Goal: Information Seeking & Learning: Compare options

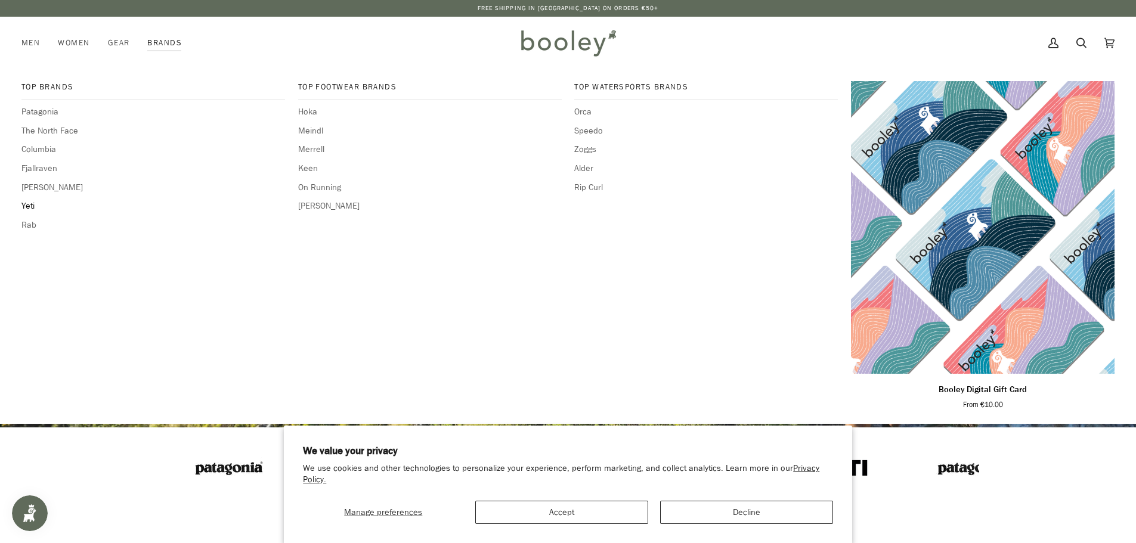
click at [29, 206] on span "Yeti" at bounding box center [153, 206] width 264 height 13
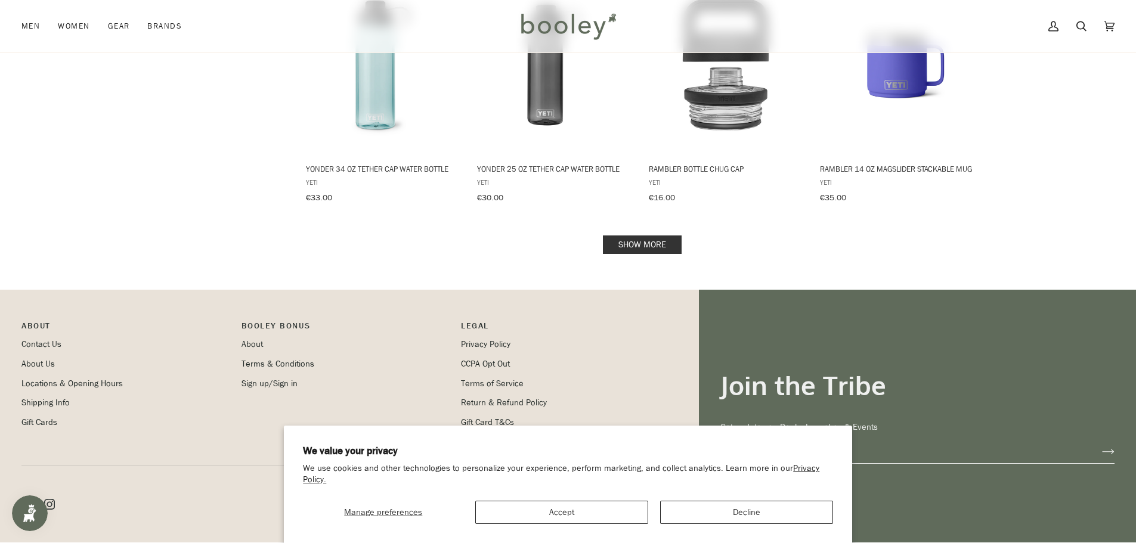
scroll to position [1252, 0]
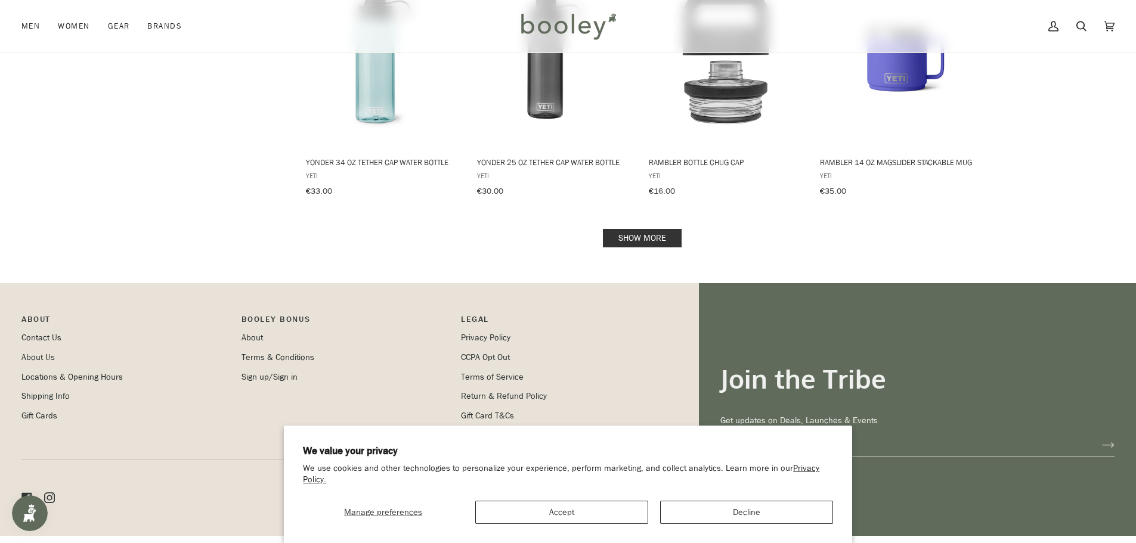
click at [667, 230] on link "Show more" at bounding box center [642, 238] width 79 height 18
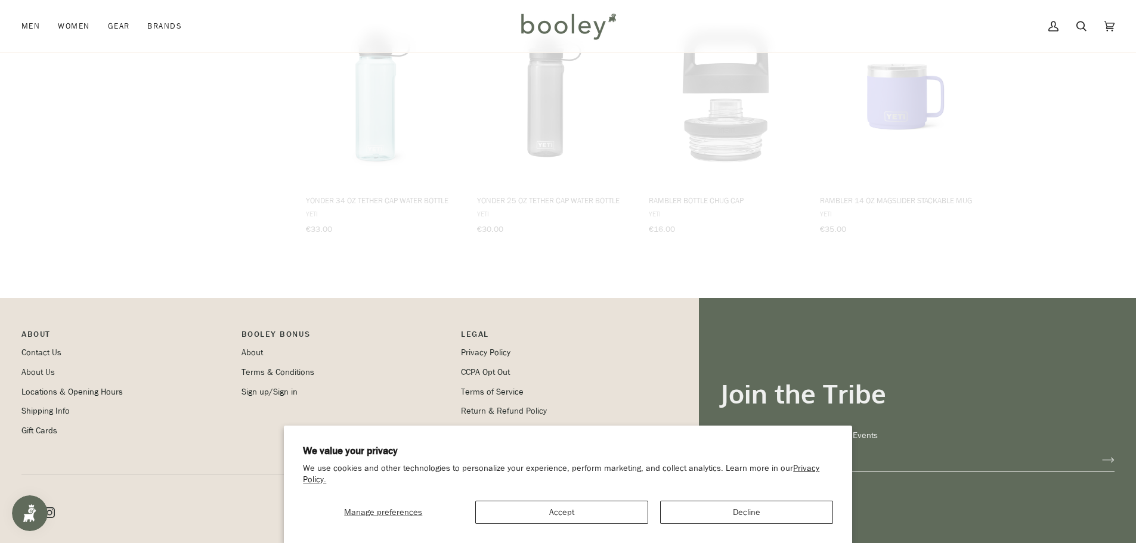
scroll to position [1073, 0]
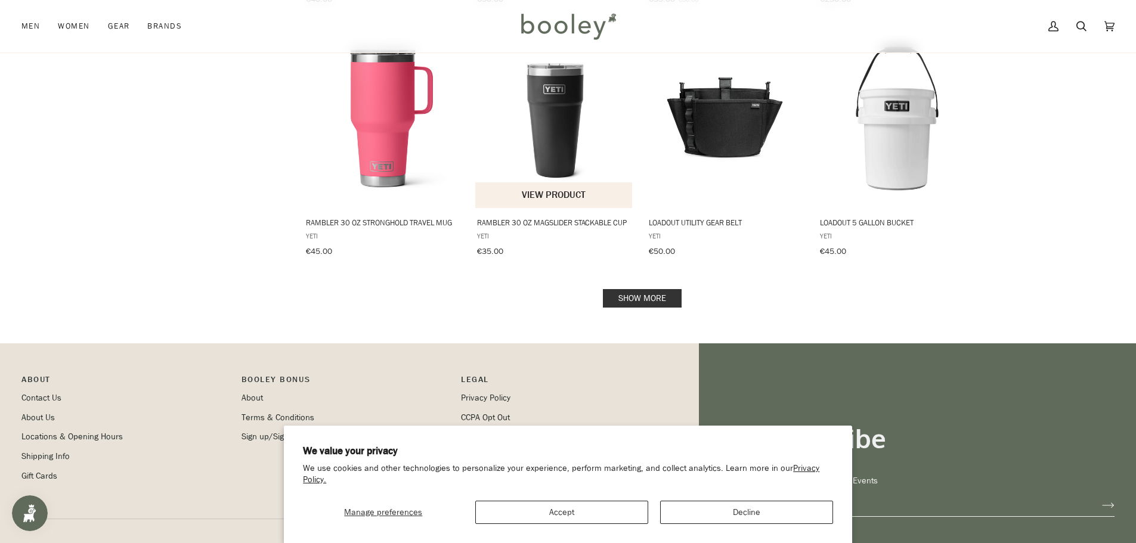
scroll to position [2505, 0]
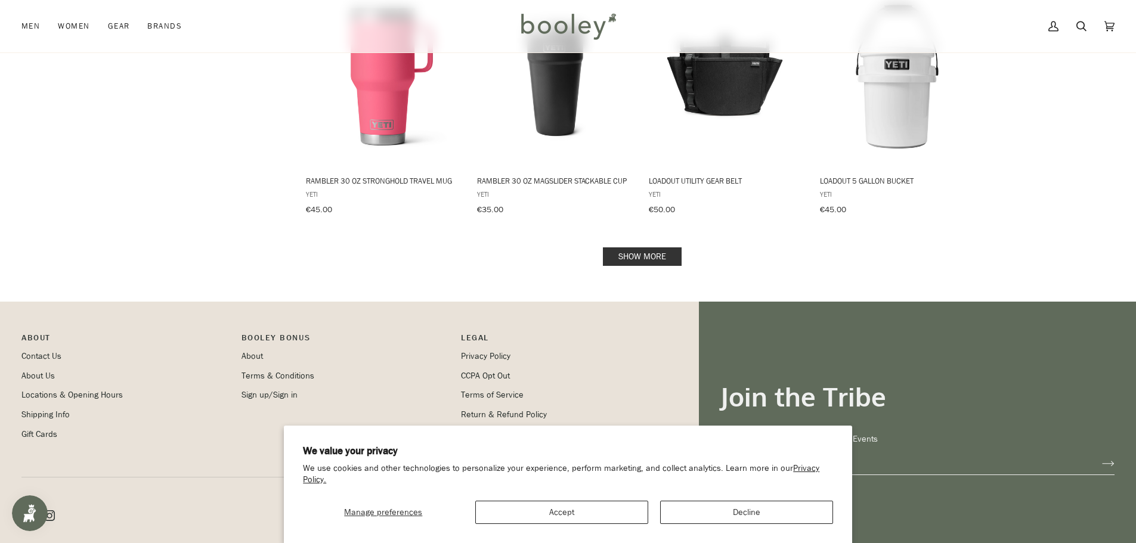
click at [611, 247] on link "Show more" at bounding box center [642, 256] width 79 height 18
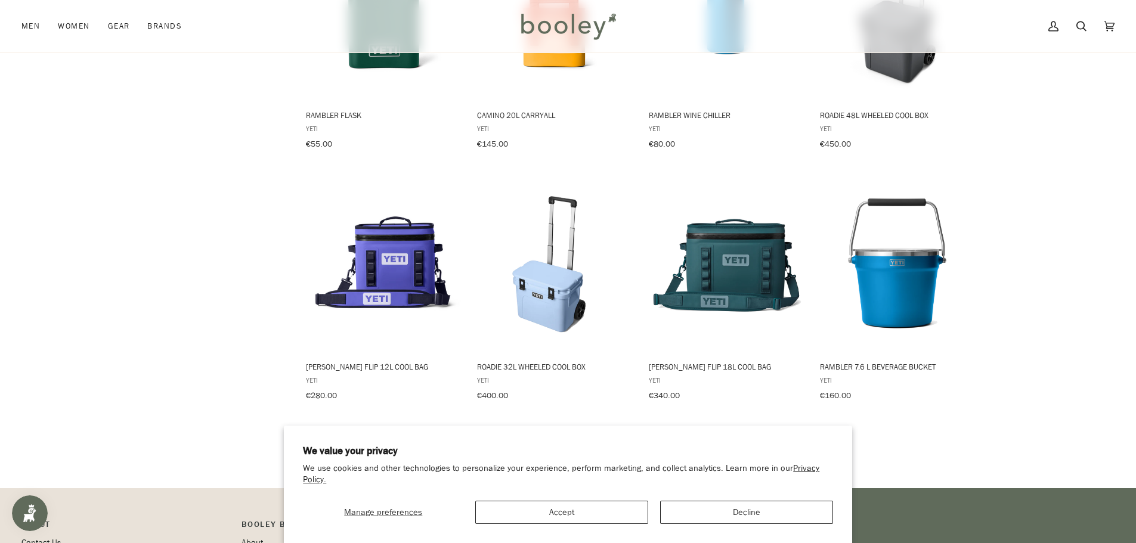
scroll to position [3638, 0]
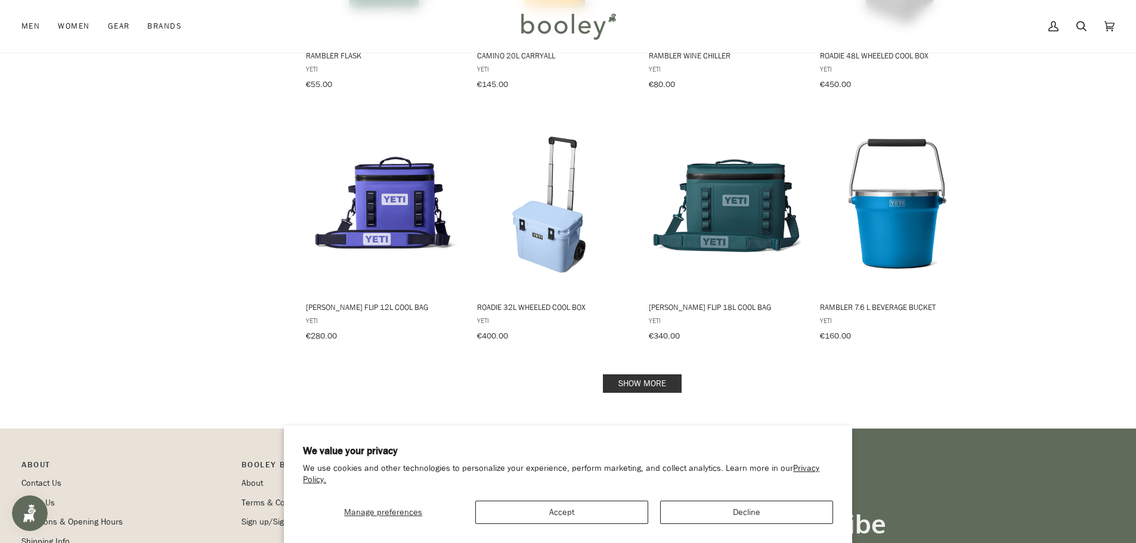
click at [648, 375] on link "Show more" at bounding box center [642, 384] width 79 height 18
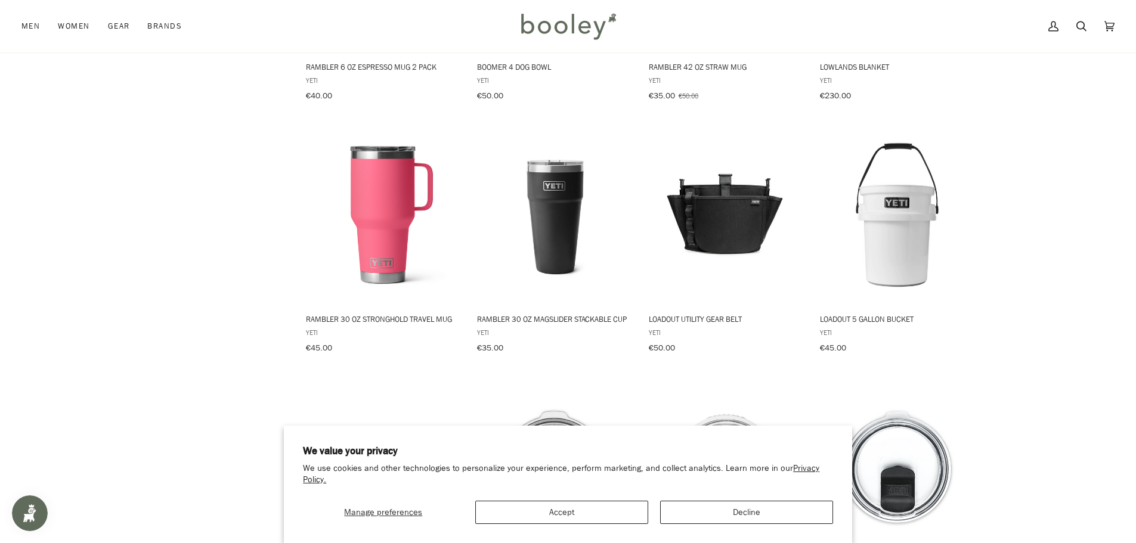
scroll to position [2326, 0]
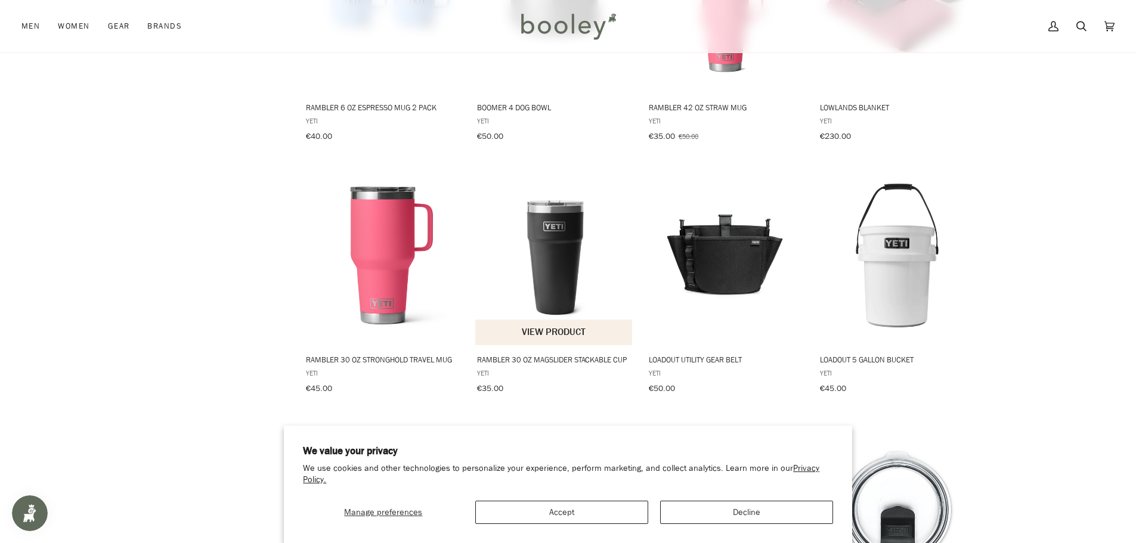
click at [568, 261] on img "Rambler 30 oz MagSlider Stackable Cup" at bounding box center [554, 256] width 158 height 158
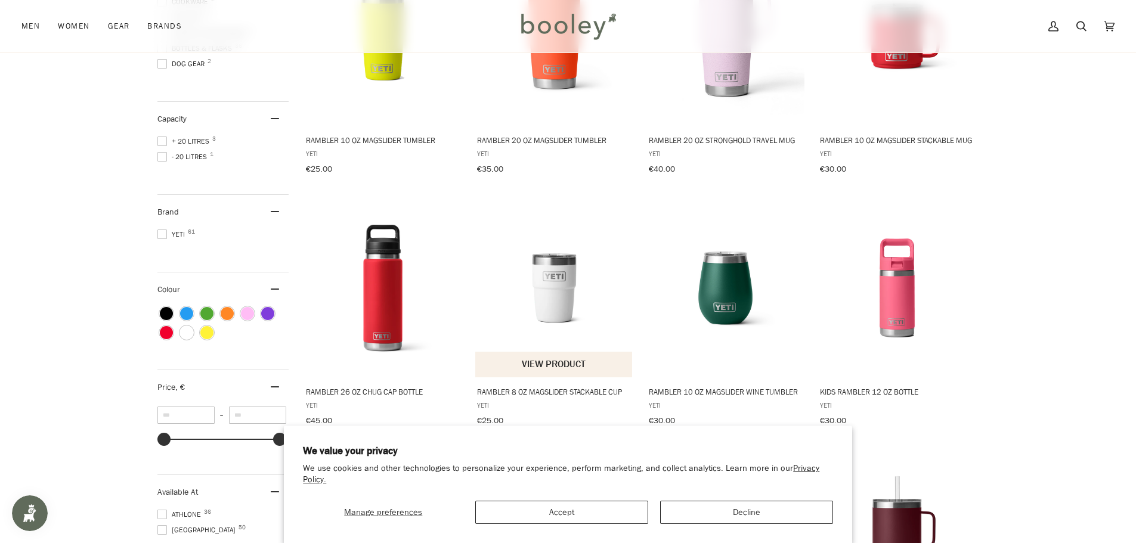
scroll to position [179, 0]
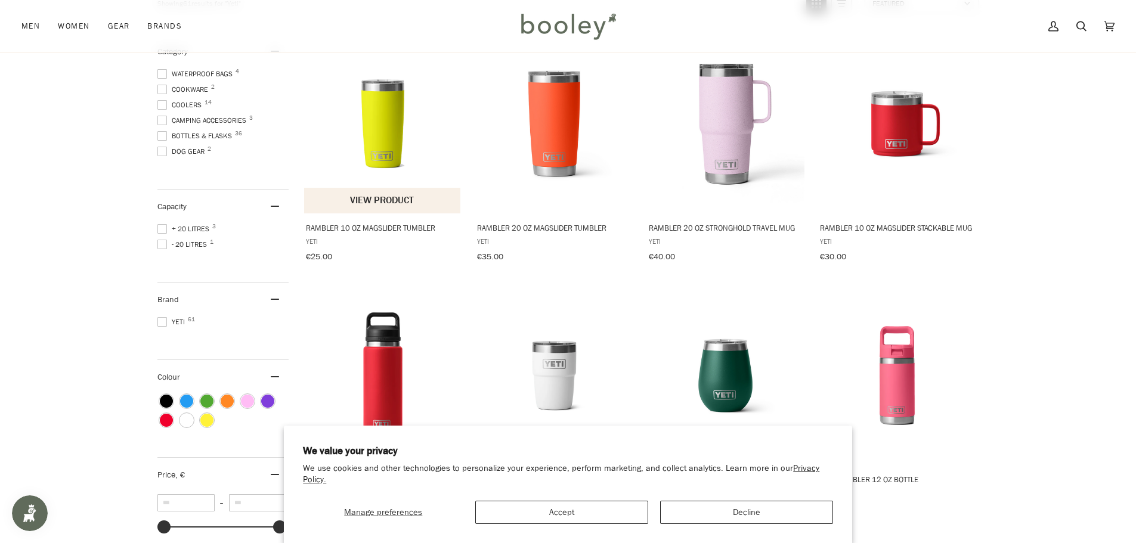
click at [394, 140] on img "Rambler 10 oz MagSlider Tumbler" at bounding box center [383, 124] width 158 height 158
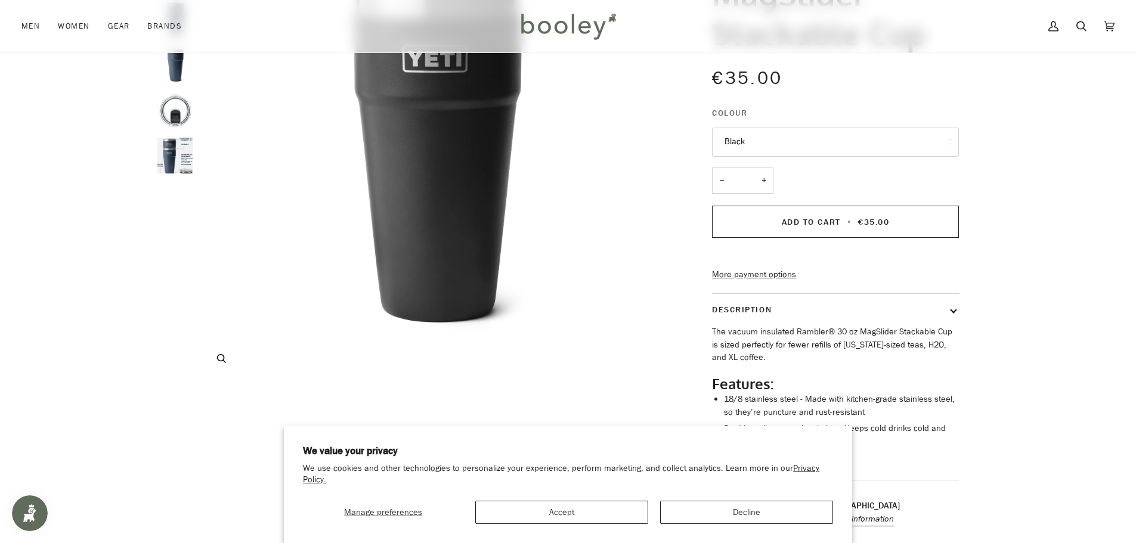
scroll to position [119, 0]
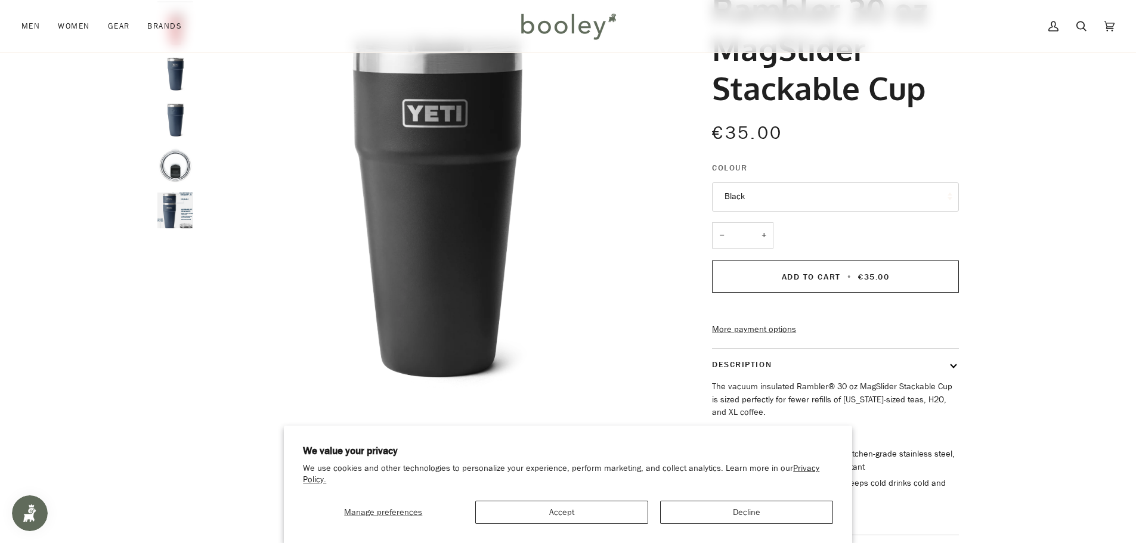
click at [192, 211] on img "YETI Rambler 30 oz MagSlider Stackable Cup Navy - Booley Galway" at bounding box center [175, 211] width 36 height 36
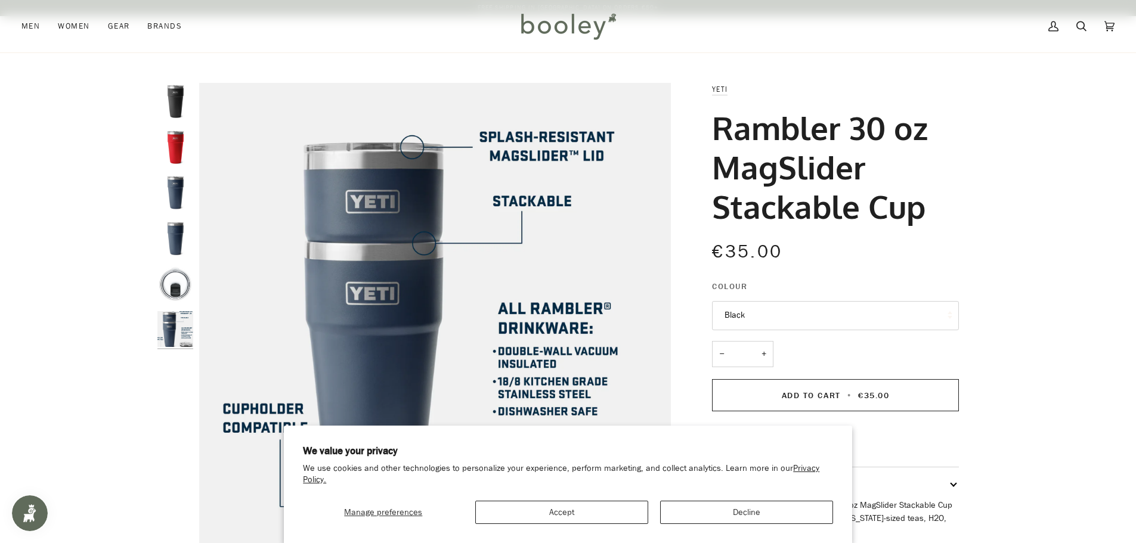
scroll to position [0, 0]
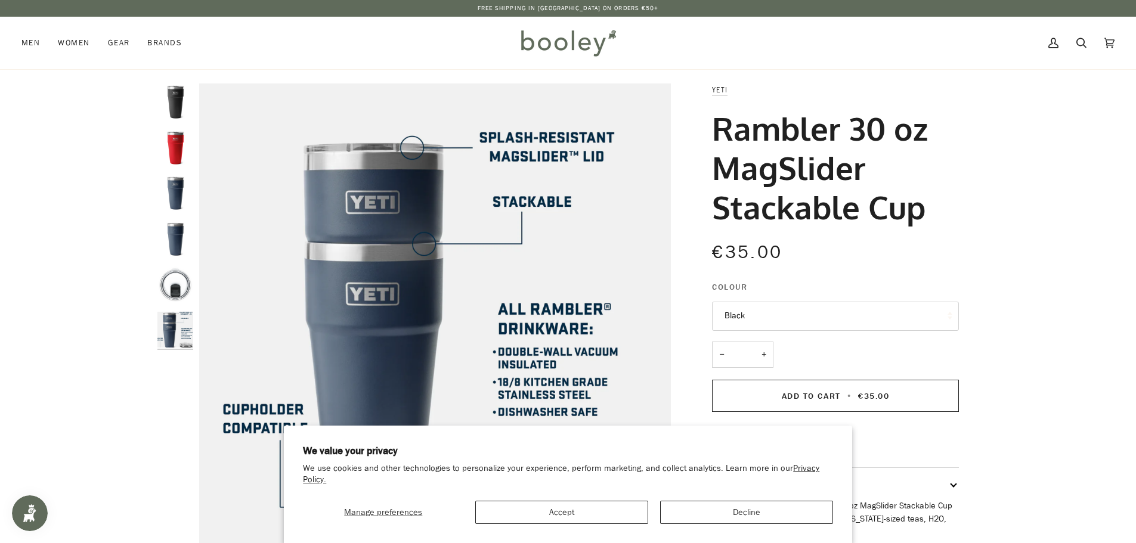
click at [175, 152] on img "YETI Rambler 30 oz MagSlider Stackable Cup Rescue Red - Booley Galway" at bounding box center [175, 147] width 36 height 36
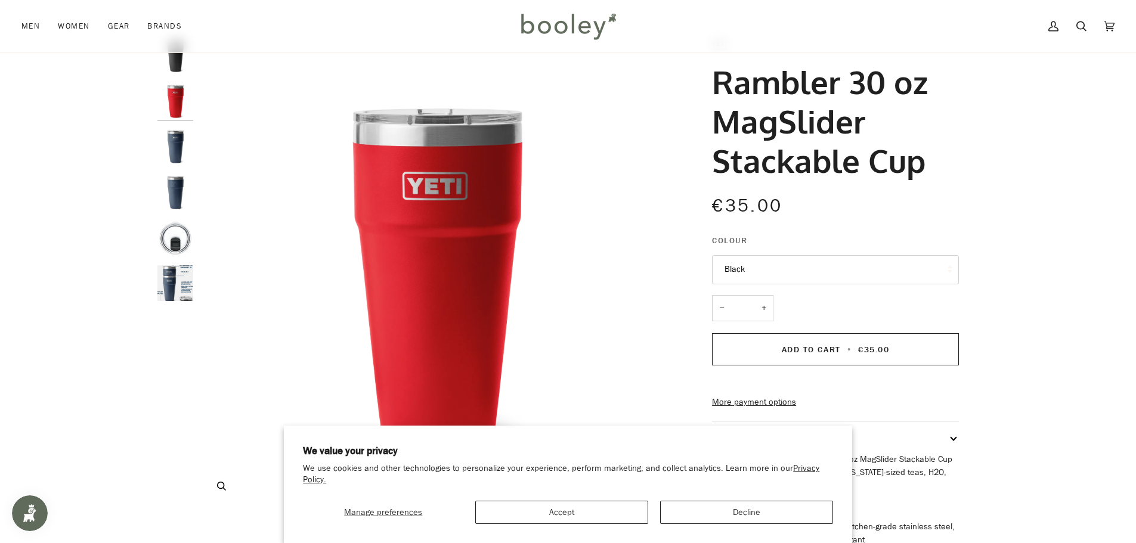
scroll to position [119, 0]
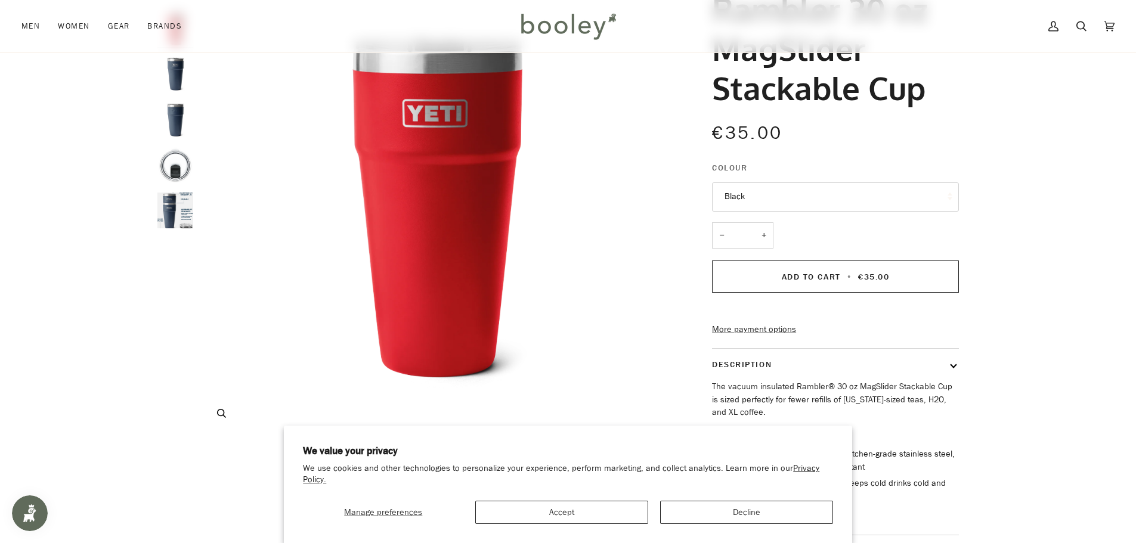
drag, startPoint x: 376, startPoint y: 373, endPoint x: 378, endPoint y: 364, distance: 9.3
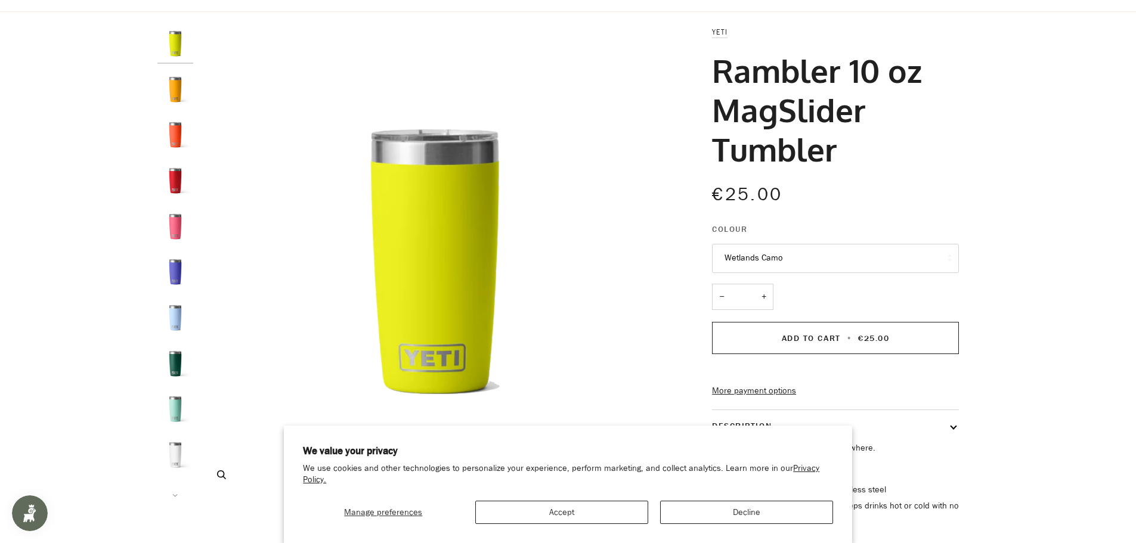
scroll to position [60, 0]
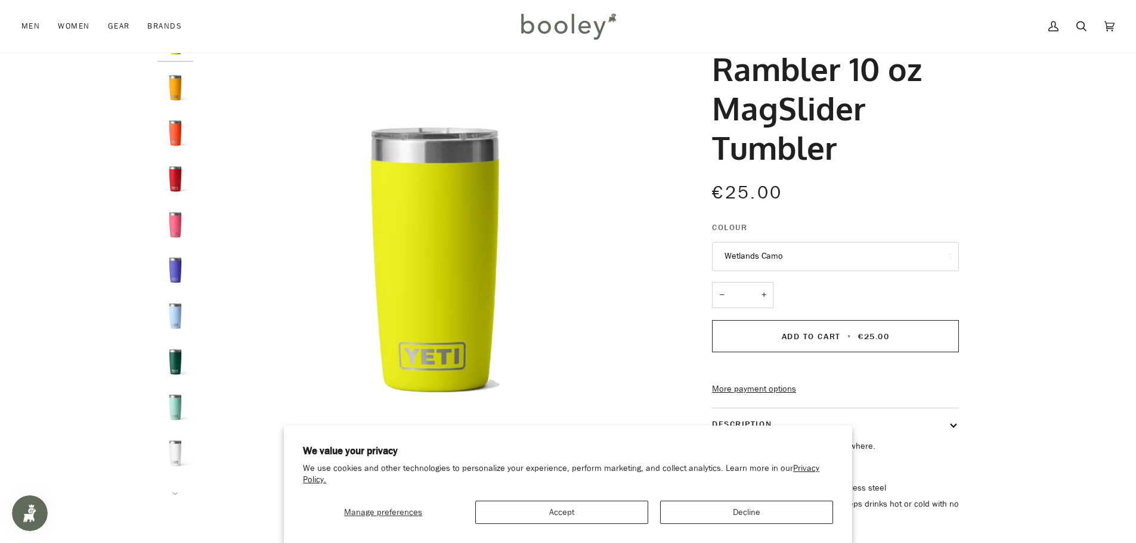
click at [812, 261] on button "Wetlands Camo" at bounding box center [835, 256] width 247 height 29
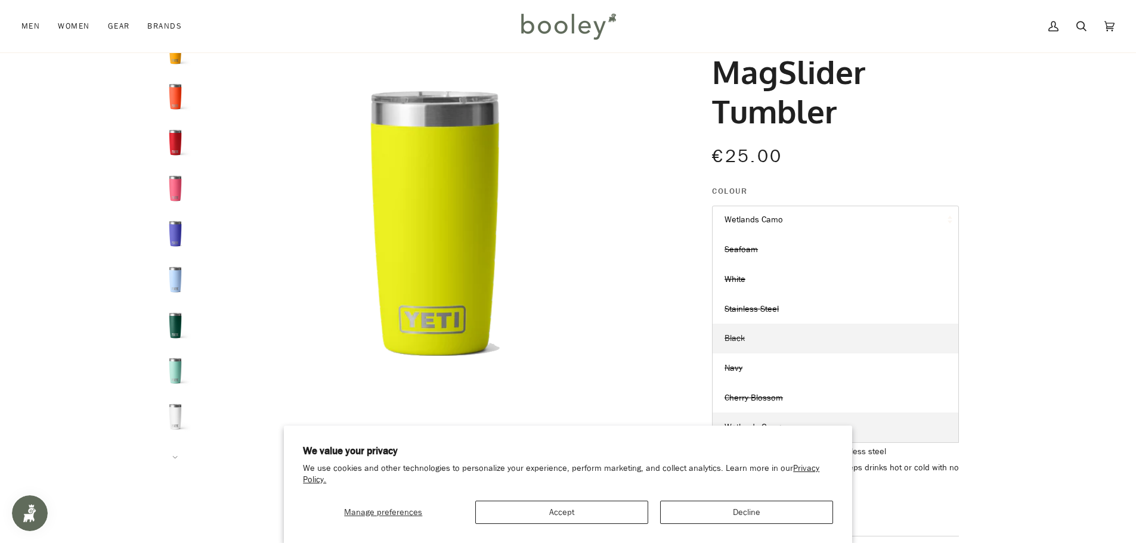
scroll to position [119, 0]
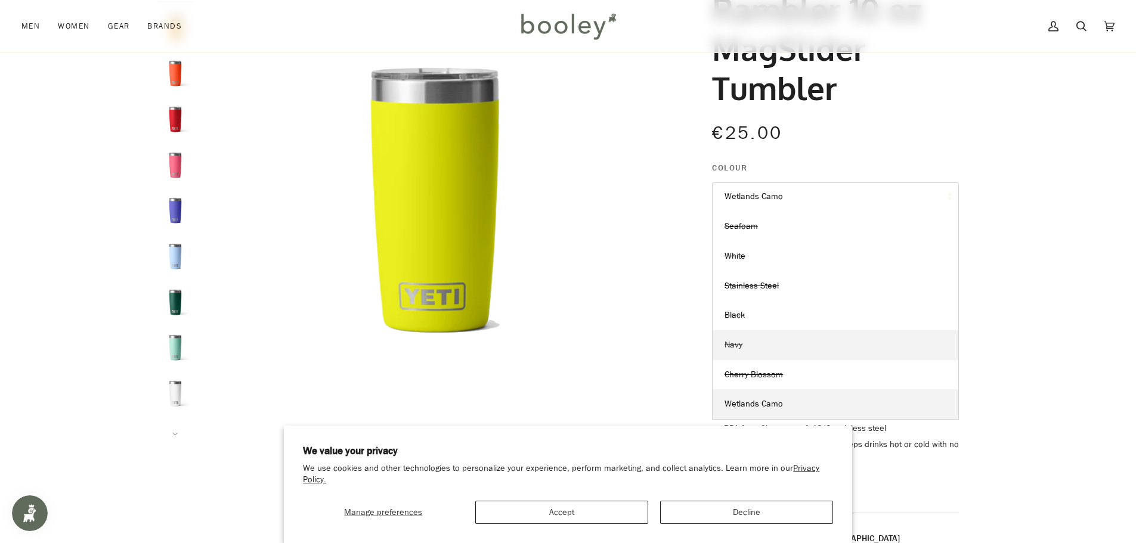
click at [762, 345] on link "Navy" at bounding box center [836, 345] width 246 height 30
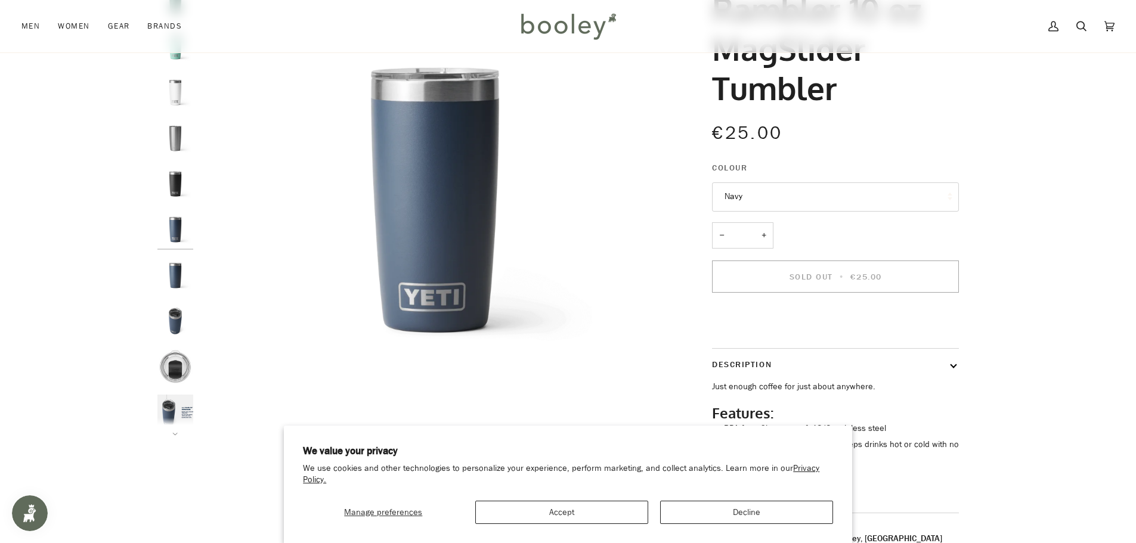
scroll to position [305, 0]
click at [804, 200] on button "Navy" at bounding box center [835, 196] width 247 height 29
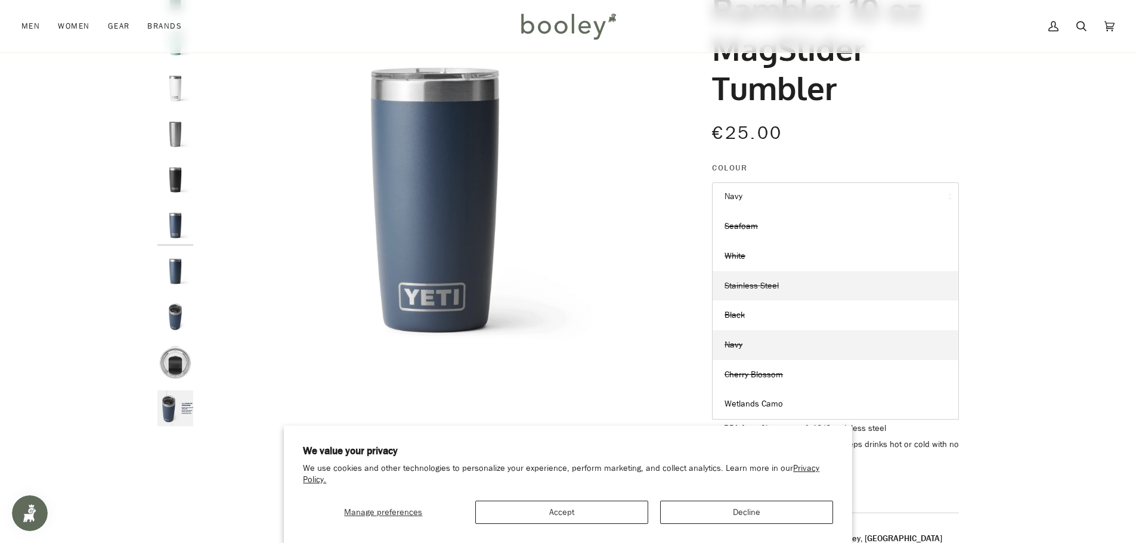
click at [766, 287] on span "Stainless Steel" at bounding box center [752, 285] width 54 height 11
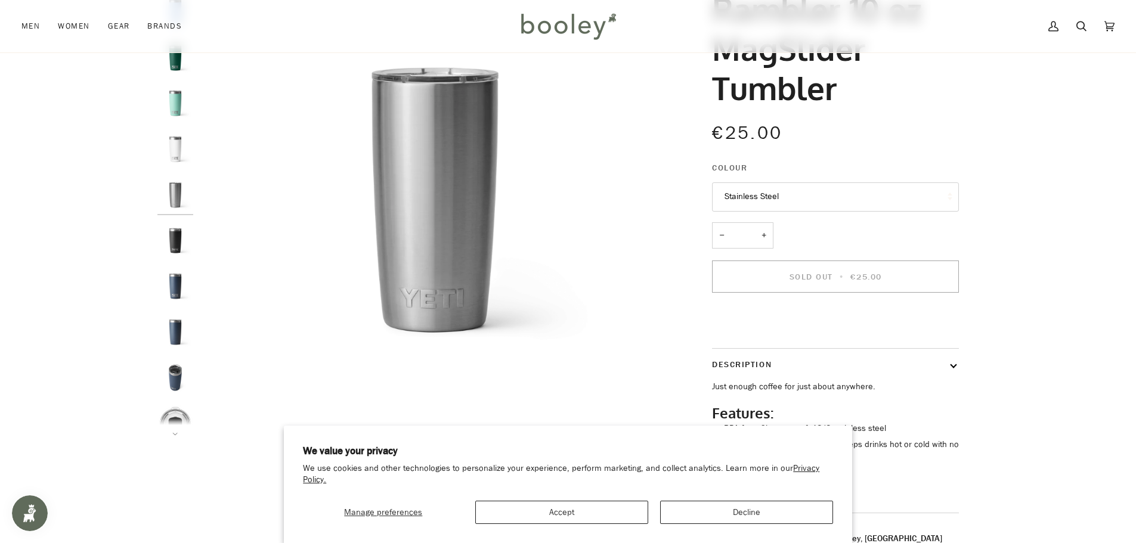
scroll to position [240, 0]
click at [797, 202] on button "Stainless Steel" at bounding box center [835, 196] width 247 height 29
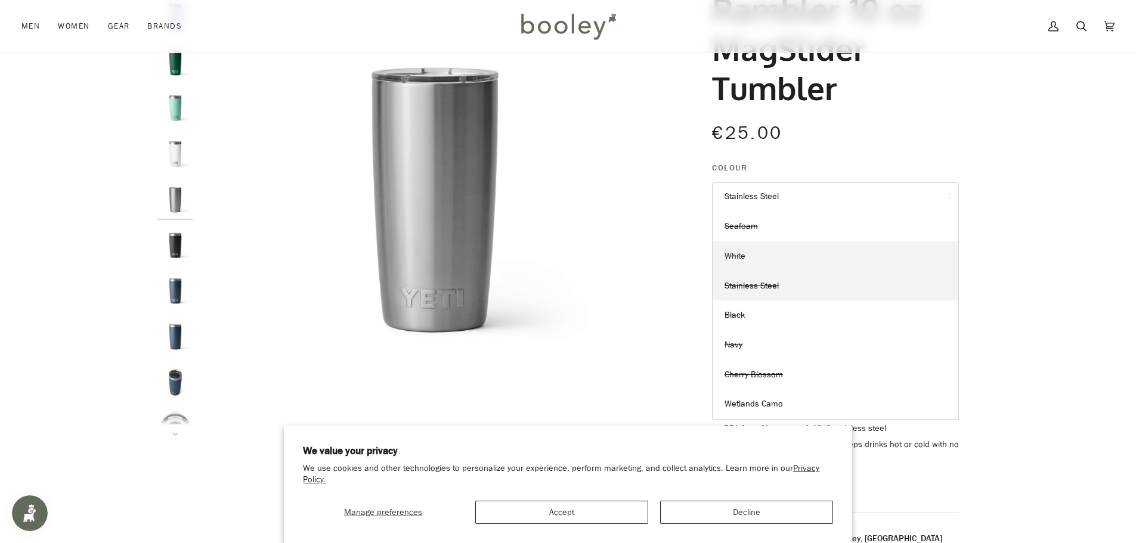
click at [785, 252] on link "White" at bounding box center [836, 257] width 246 height 30
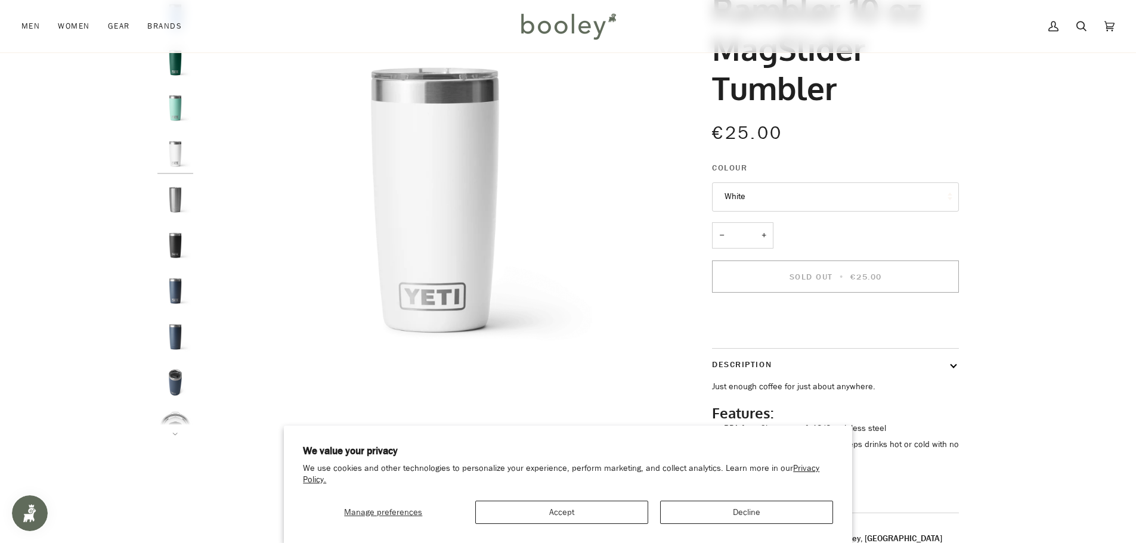
scroll to position [194, 0]
click at [815, 200] on button "White" at bounding box center [835, 196] width 247 height 29
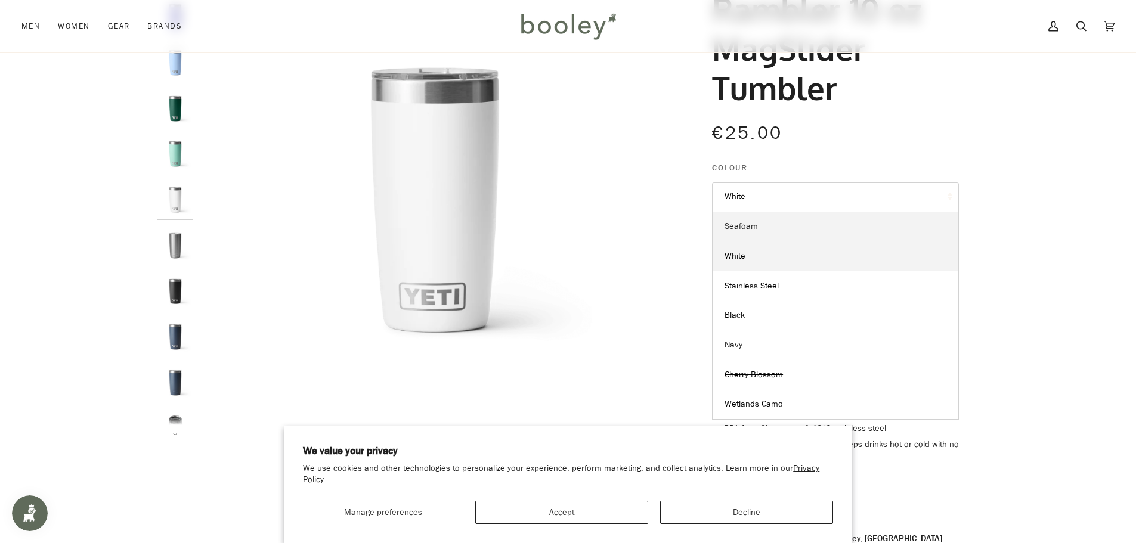
click at [808, 227] on link "Seafoam" at bounding box center [836, 227] width 246 height 30
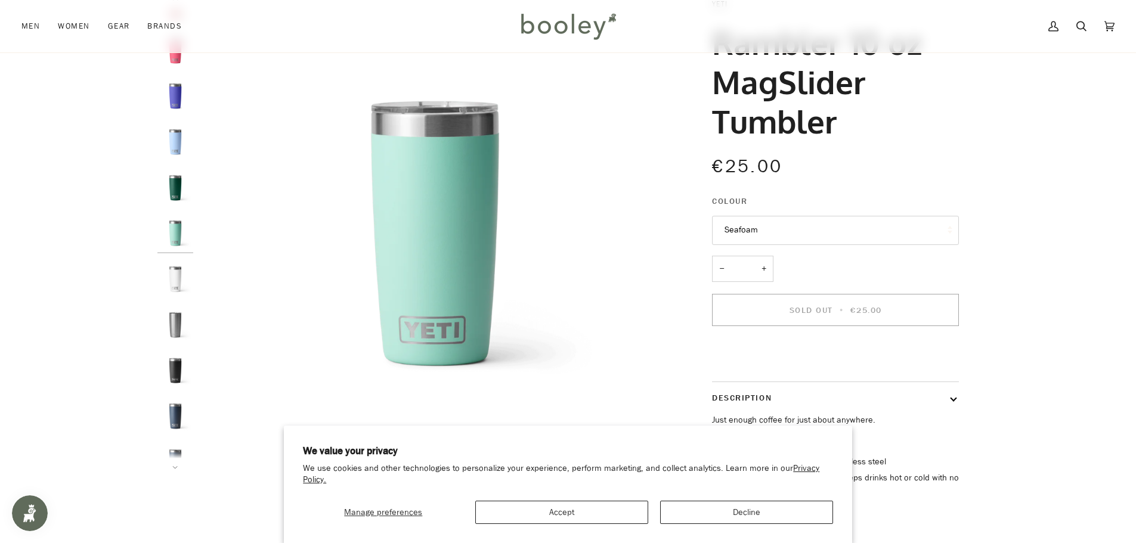
scroll to position [60, 0]
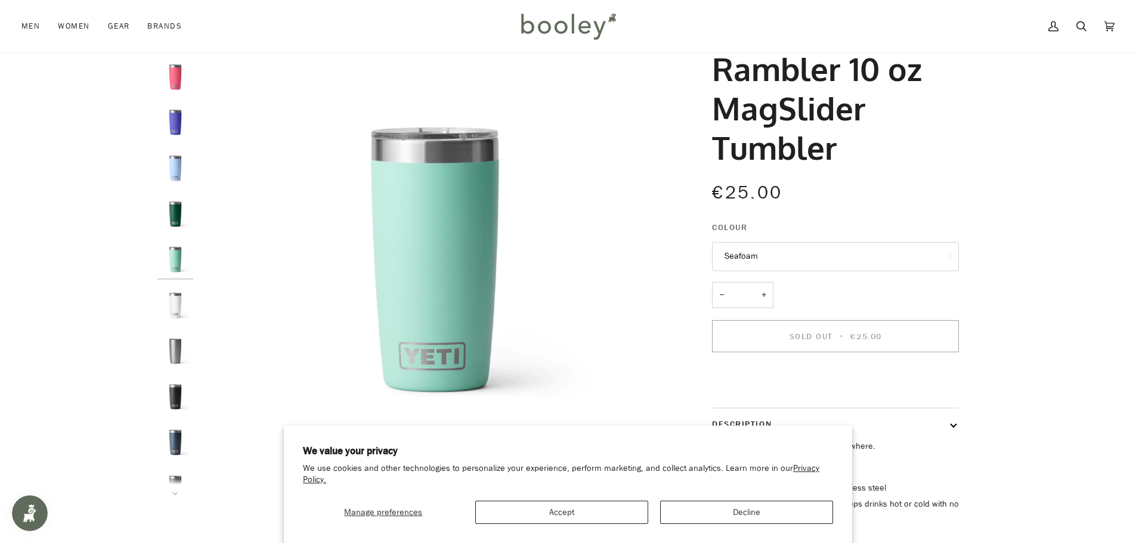
click at [827, 261] on button "Seafoam" at bounding box center [835, 256] width 247 height 29
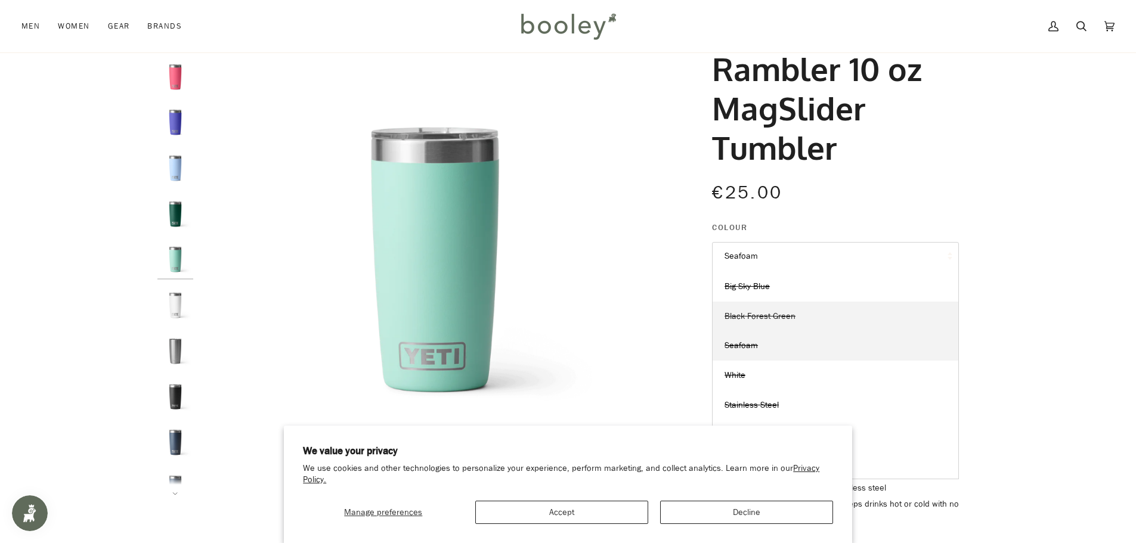
click at [809, 318] on link "Black Forest Green" at bounding box center [836, 317] width 246 height 30
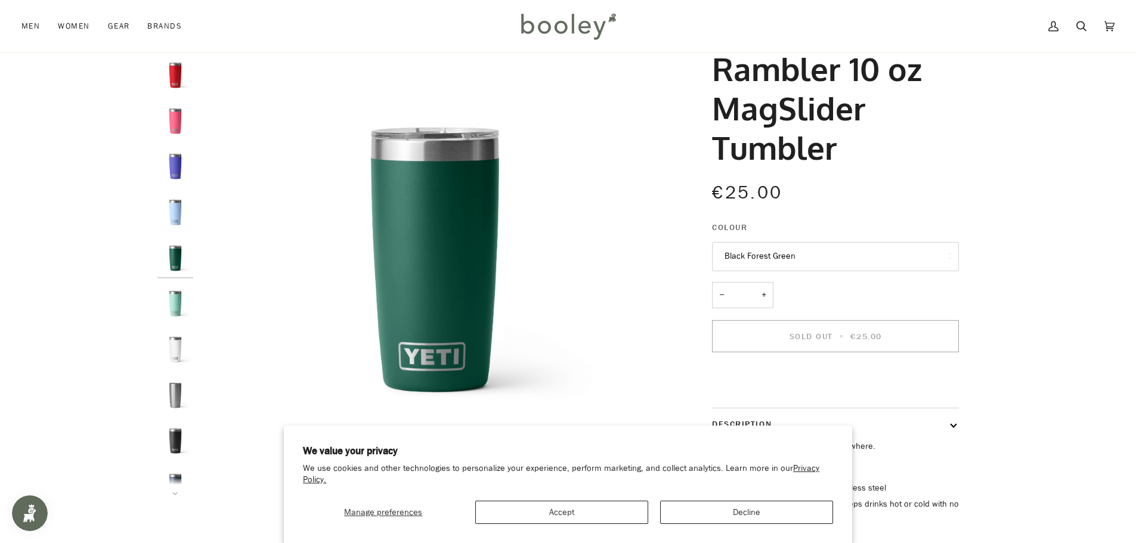
scroll to position [103, 0]
click at [815, 255] on button "Black Forest Green" at bounding box center [835, 256] width 247 height 29
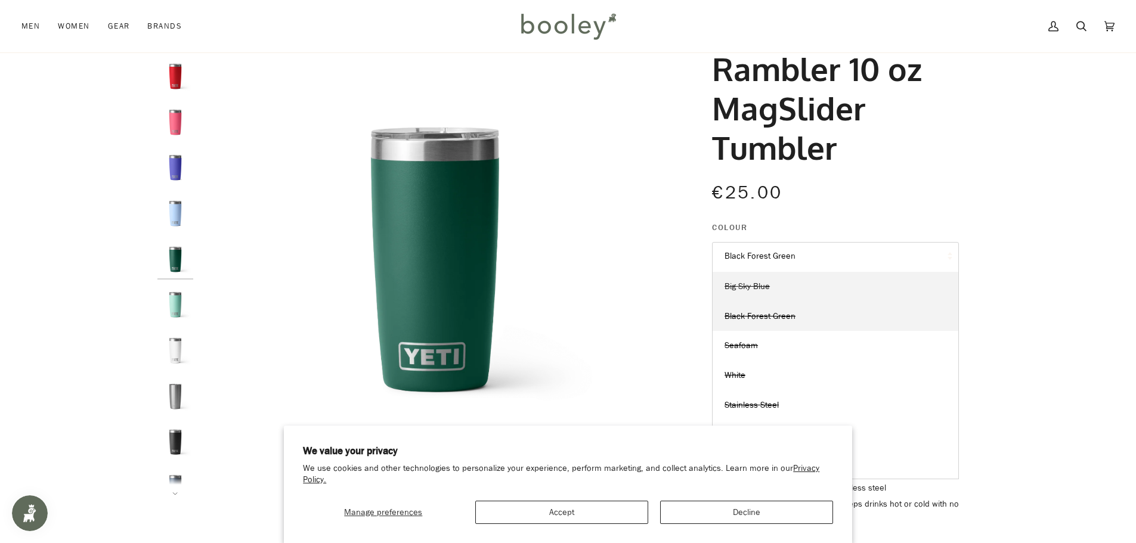
click at [808, 286] on link "Big Sky Blue" at bounding box center [836, 287] width 246 height 30
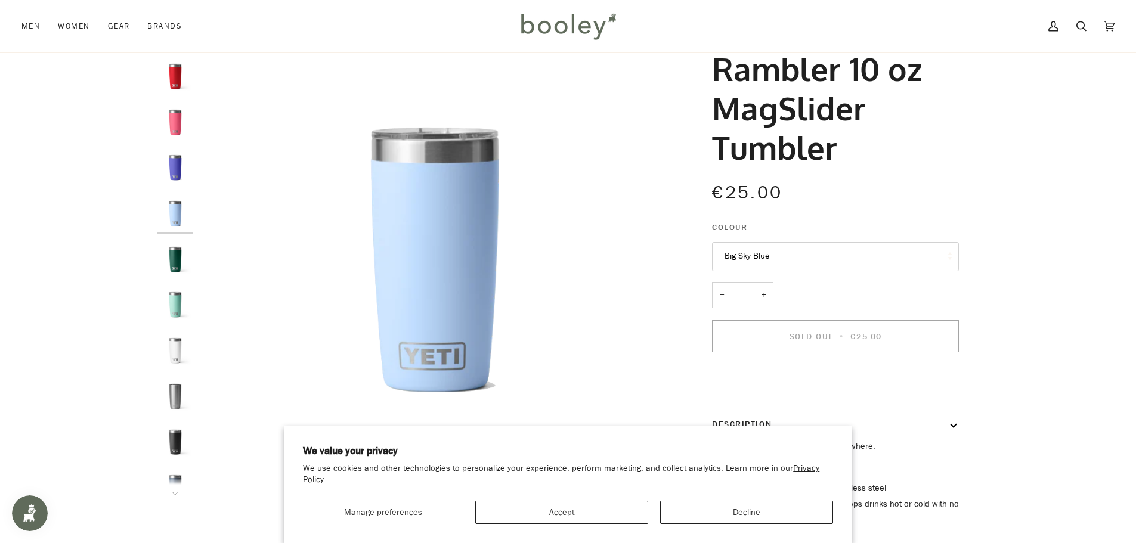
scroll to position [57, 0]
click at [815, 261] on button "Big Sky Blue" at bounding box center [835, 256] width 247 height 29
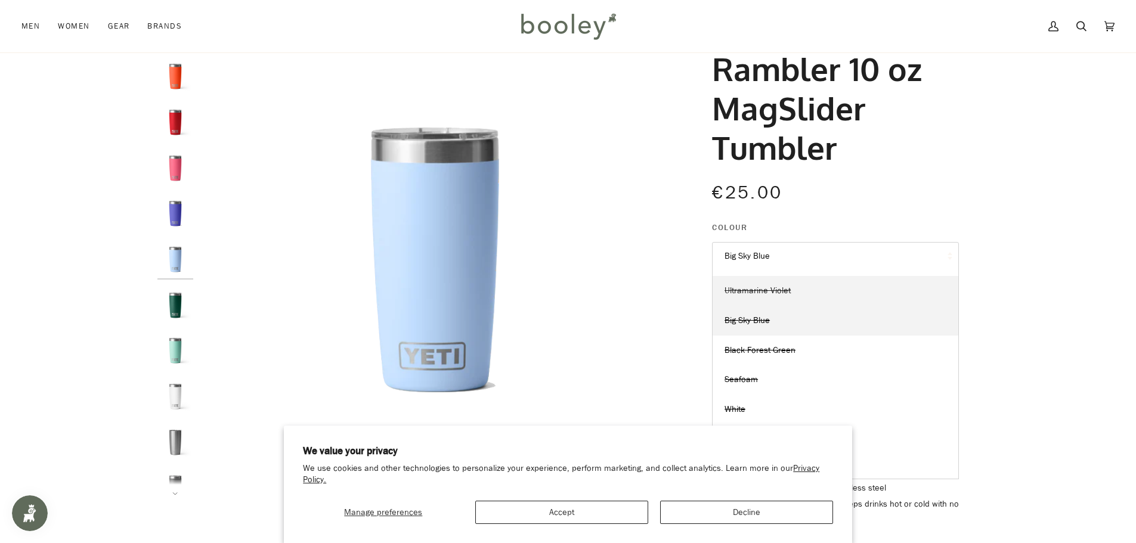
scroll to position [117, 0]
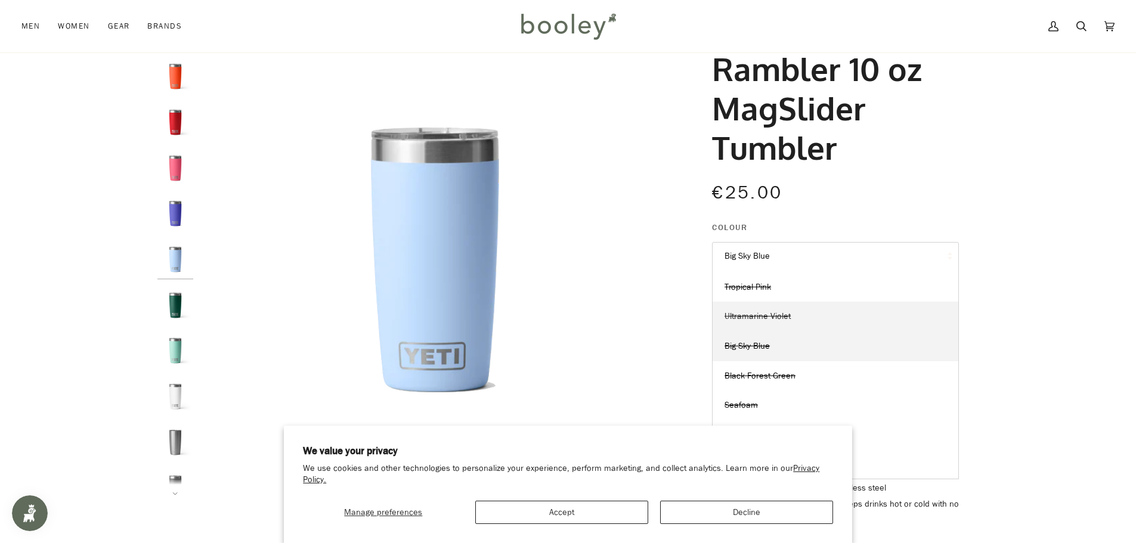
click at [822, 317] on link "Ultramarine Violet" at bounding box center [836, 317] width 246 height 30
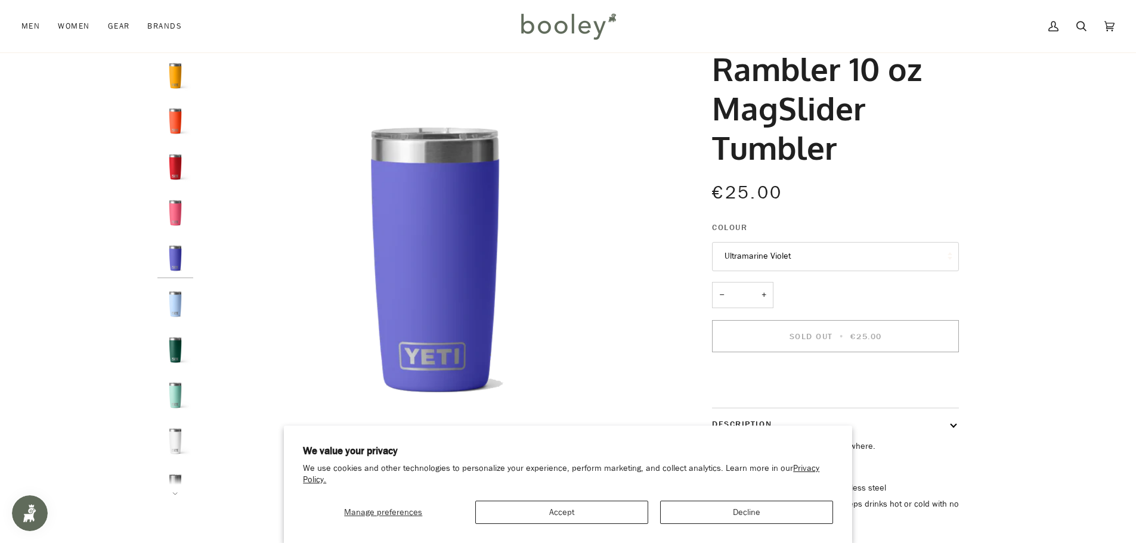
scroll to position [11, 0]
click at [825, 259] on button "Ultramarine Violet" at bounding box center [835, 256] width 247 height 29
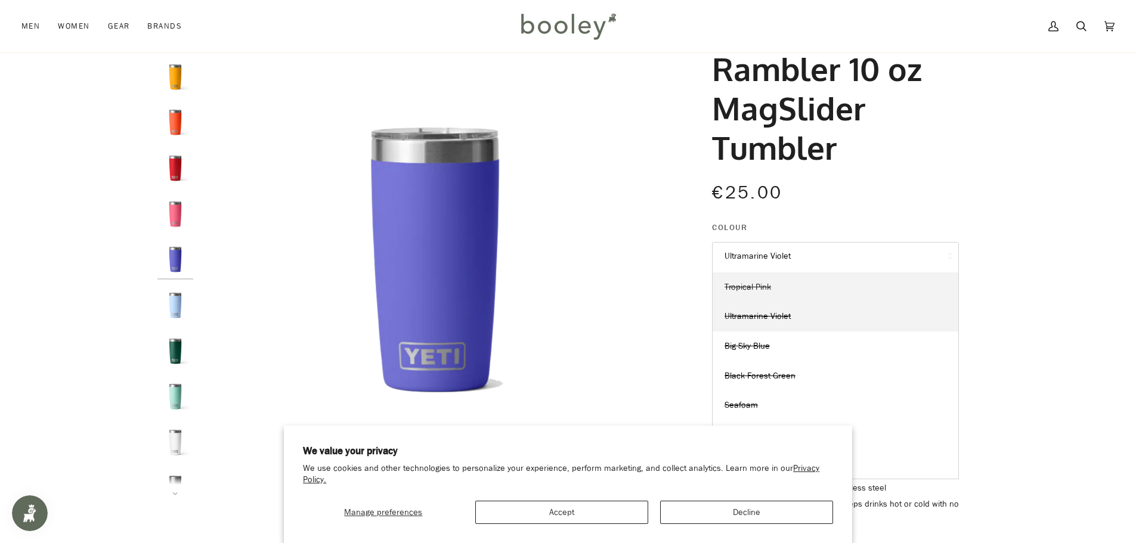
click at [812, 287] on link "Tropical Pink" at bounding box center [836, 288] width 246 height 30
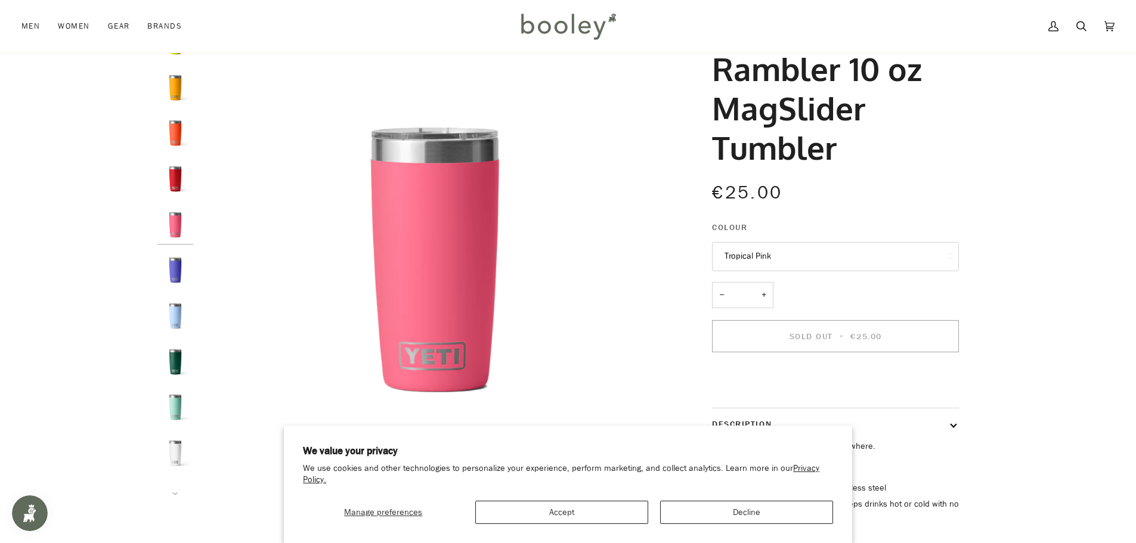
click at [837, 254] on button "Tropical Pink" at bounding box center [835, 256] width 247 height 29
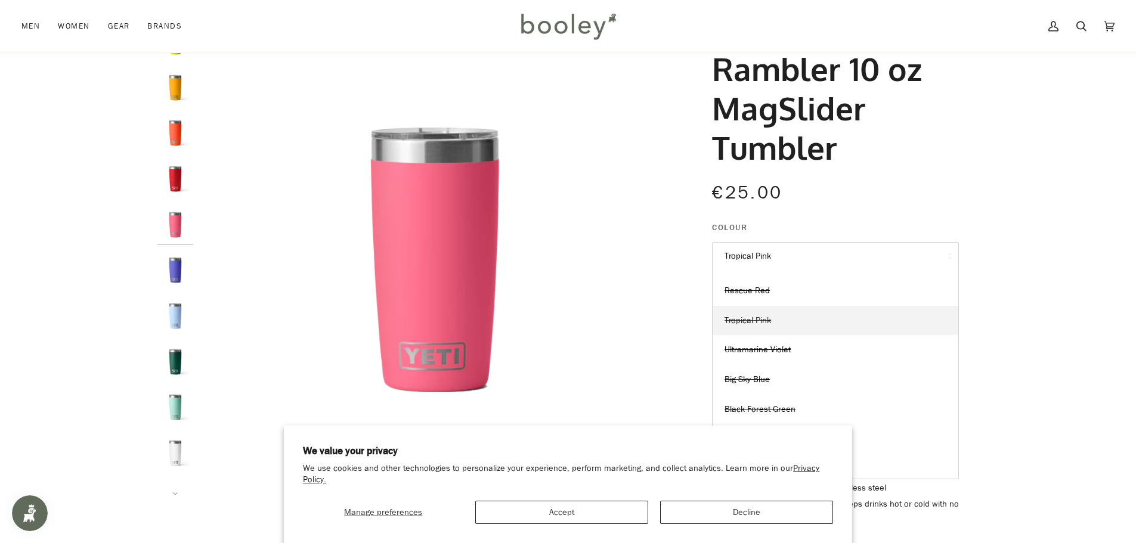
scroll to position [57, 0]
click at [799, 310] on link "Rescue Red" at bounding box center [836, 317] width 246 height 30
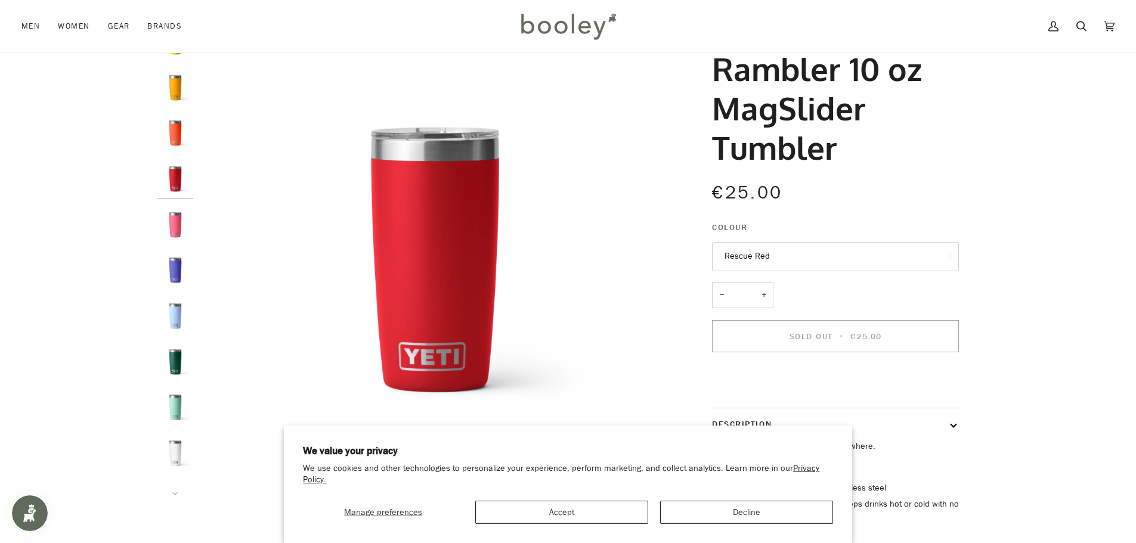
click at [830, 256] on button "Rescue Red" at bounding box center [835, 256] width 247 height 29
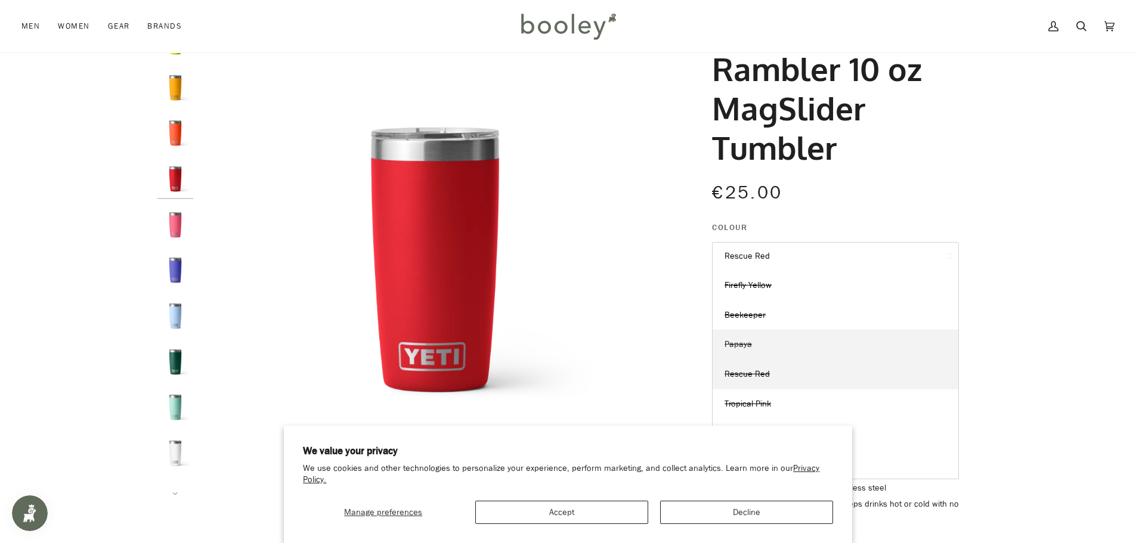
click at [780, 336] on link "Papaya" at bounding box center [836, 345] width 246 height 30
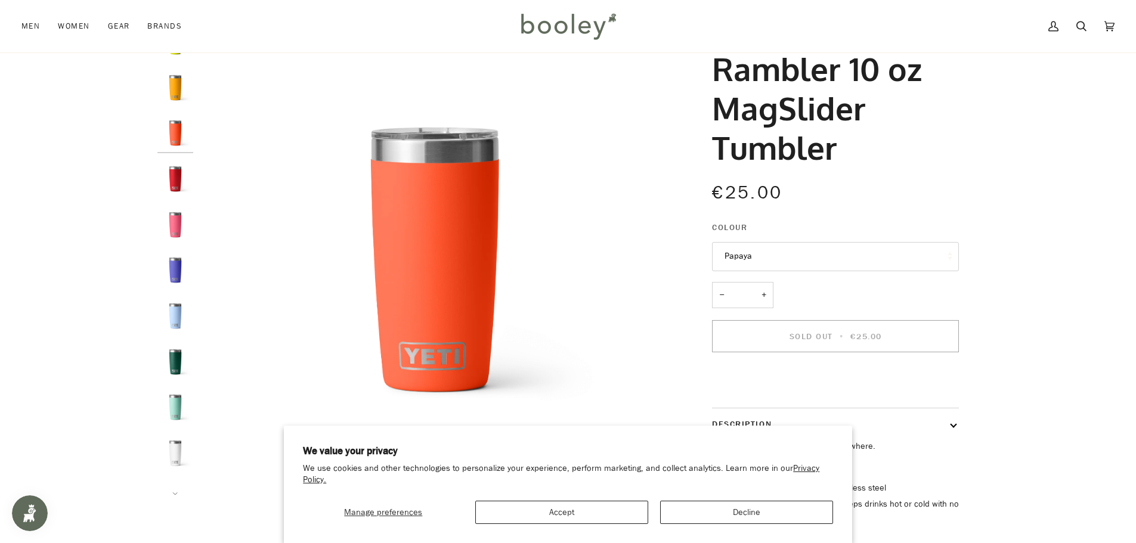
click at [802, 247] on button "Papaya" at bounding box center [835, 256] width 247 height 29
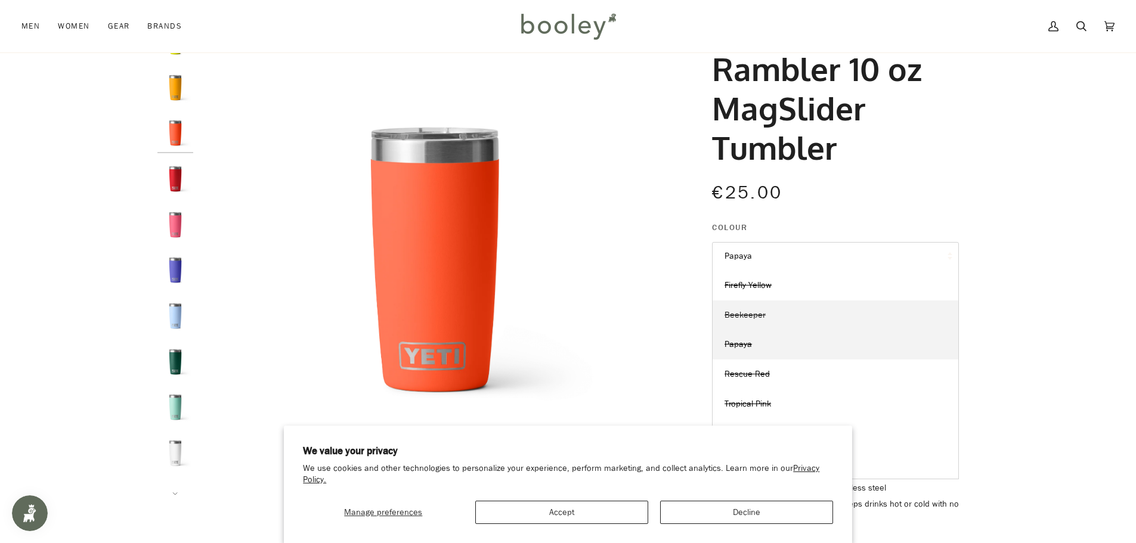
click at [793, 320] on link "Beekeeper" at bounding box center [836, 316] width 246 height 30
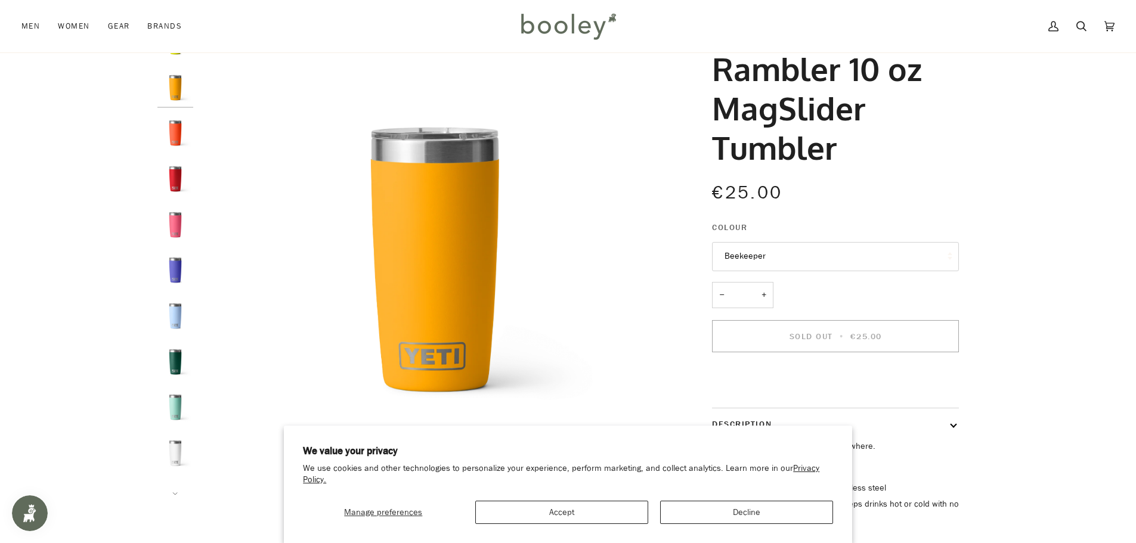
click at [807, 262] on button "Beekeeper" at bounding box center [835, 256] width 247 height 29
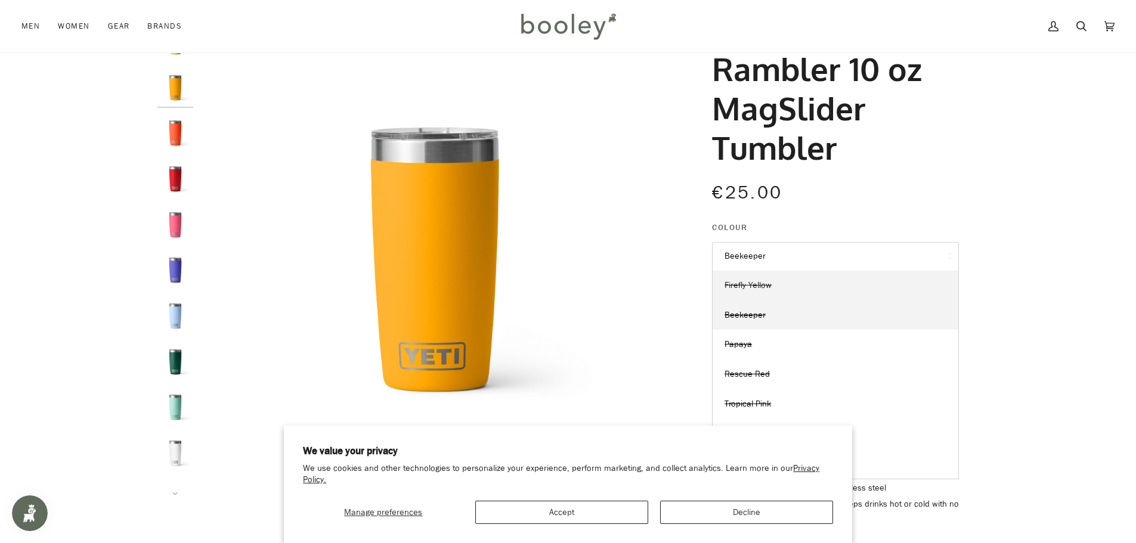
click at [812, 283] on link "Firefly Yellow" at bounding box center [836, 286] width 246 height 30
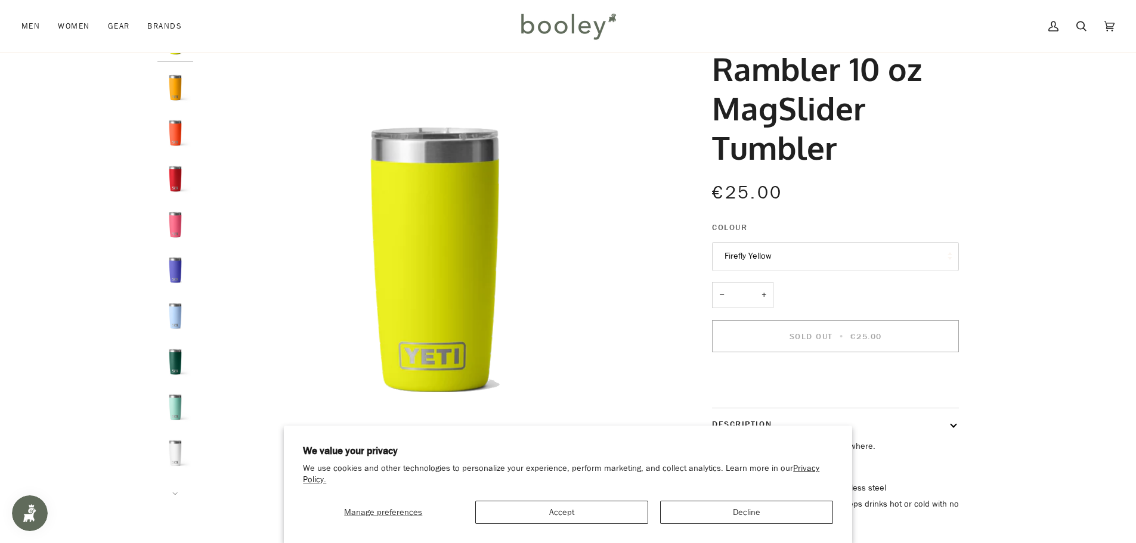
click at [821, 268] on button "Firefly Yellow" at bounding box center [835, 256] width 247 height 29
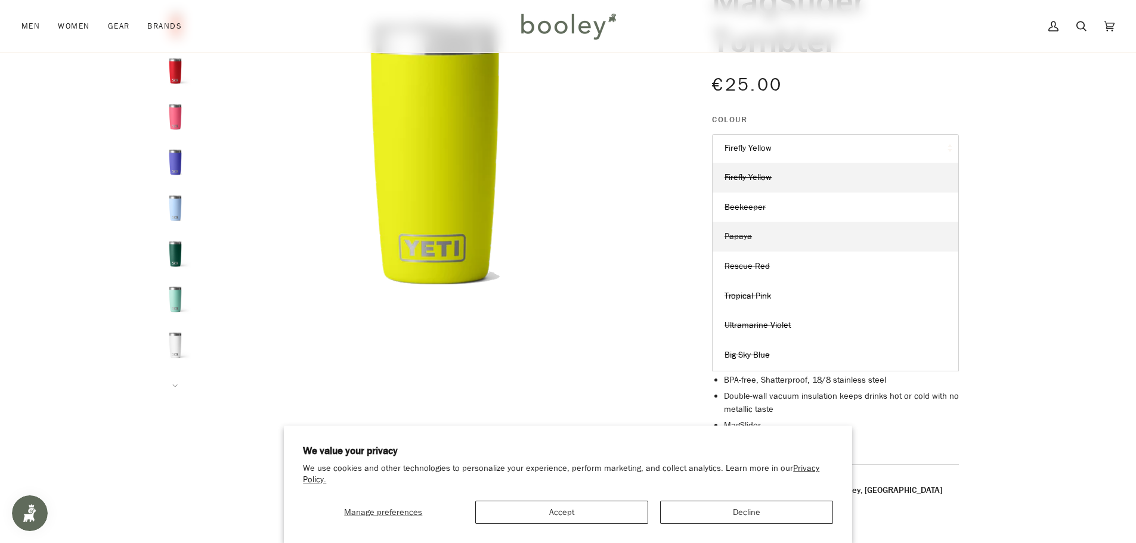
scroll to position [179, 0]
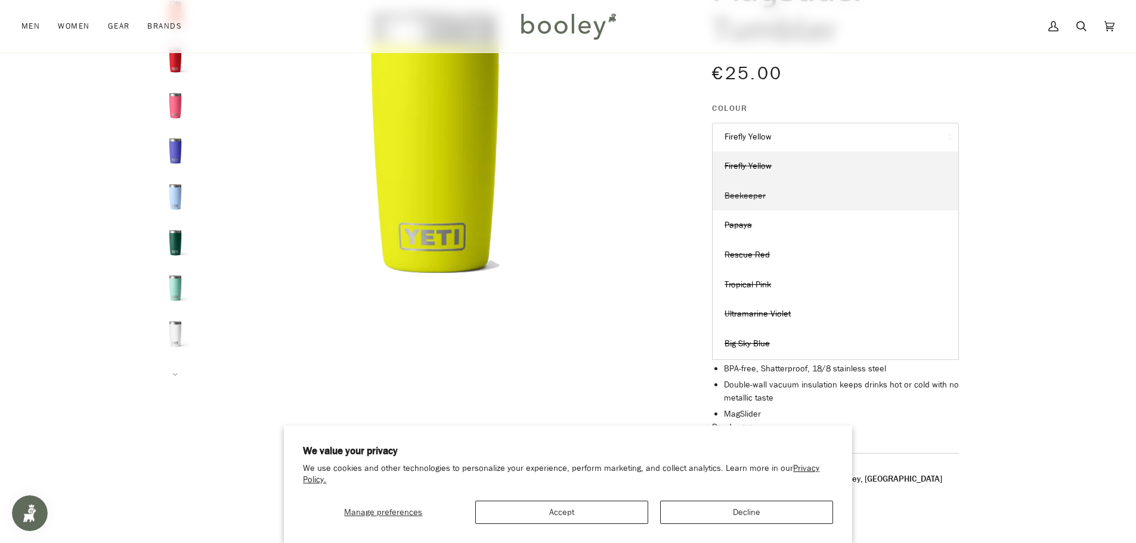
click at [781, 202] on link "Beekeeper" at bounding box center [836, 196] width 246 height 30
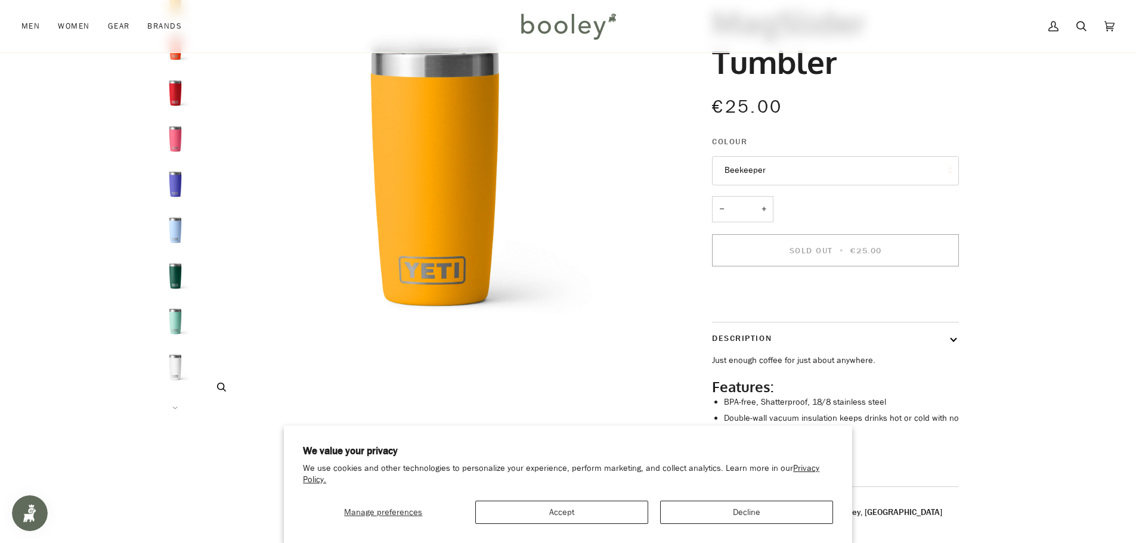
scroll to position [119, 0]
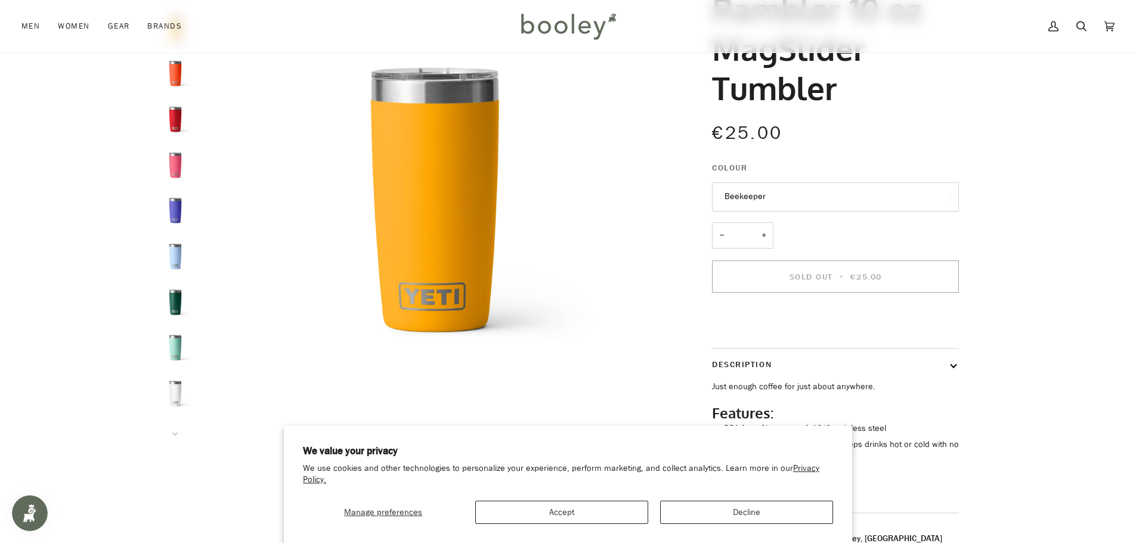
click at [787, 193] on button "Beekeeper" at bounding box center [835, 196] width 247 height 29
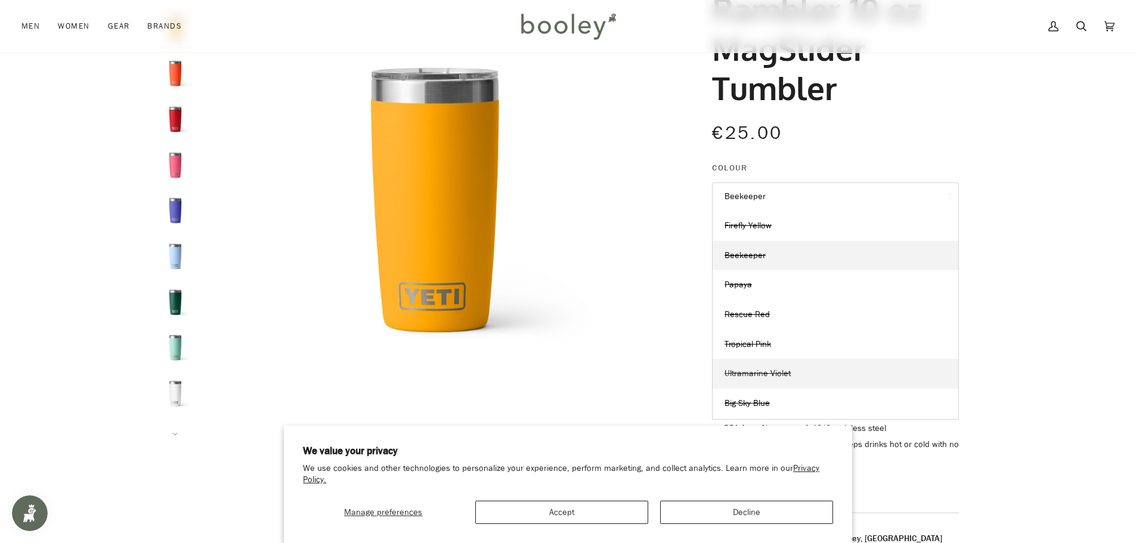
click at [813, 371] on link "Ultramarine Violet" at bounding box center [836, 374] width 246 height 30
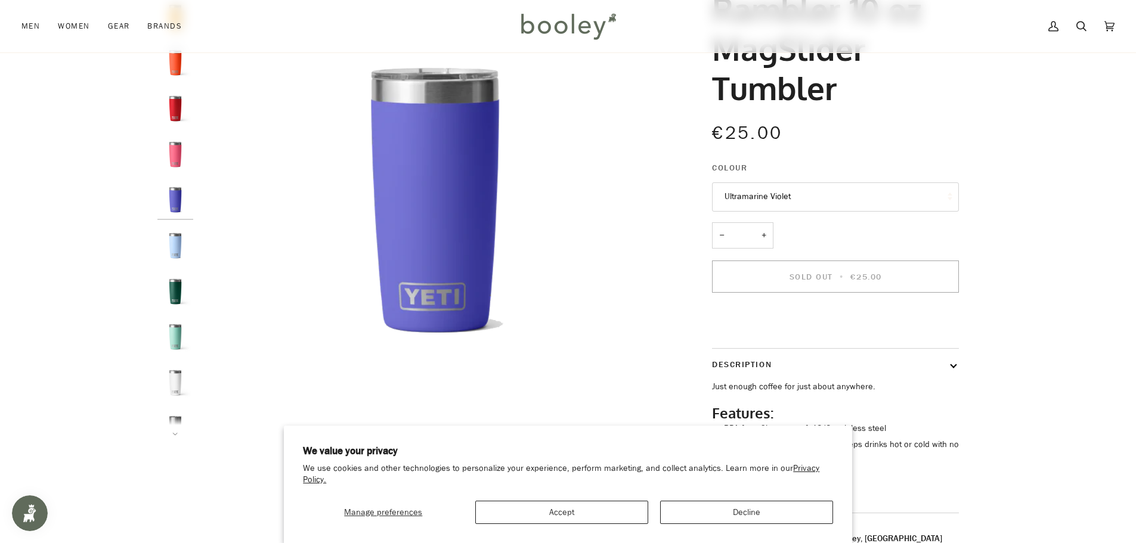
click at [804, 202] on button "Ultramarine Violet" at bounding box center [835, 196] width 247 height 29
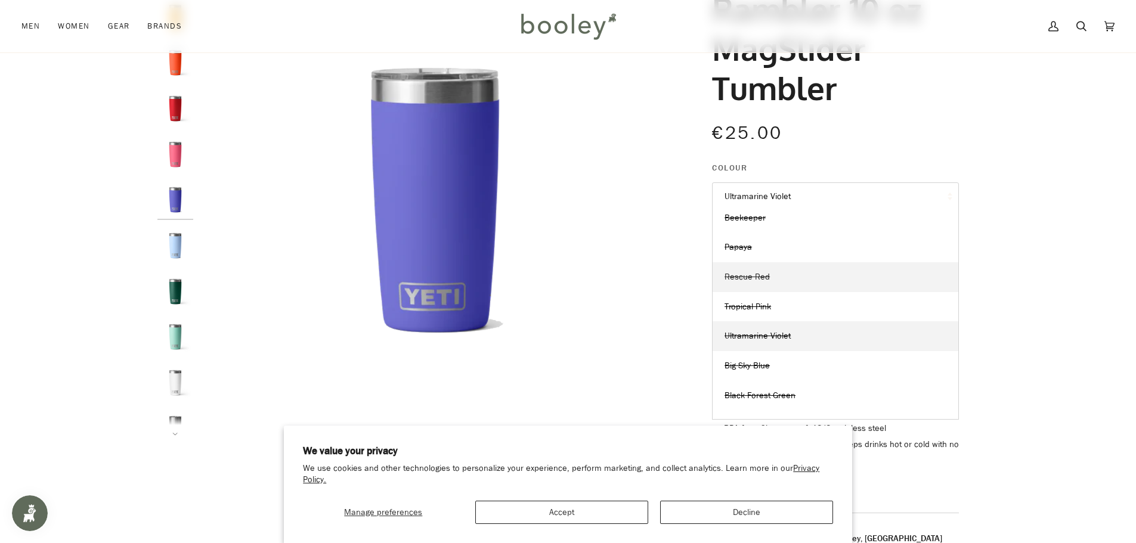
scroll to position [119, 0]
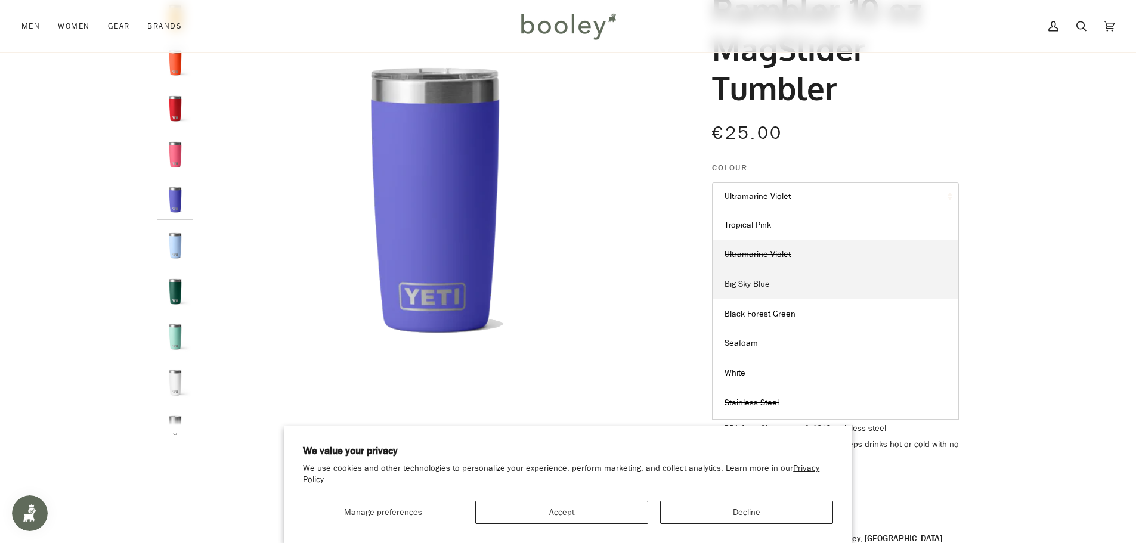
click at [822, 281] on link "Big Sky Blue" at bounding box center [836, 285] width 246 height 30
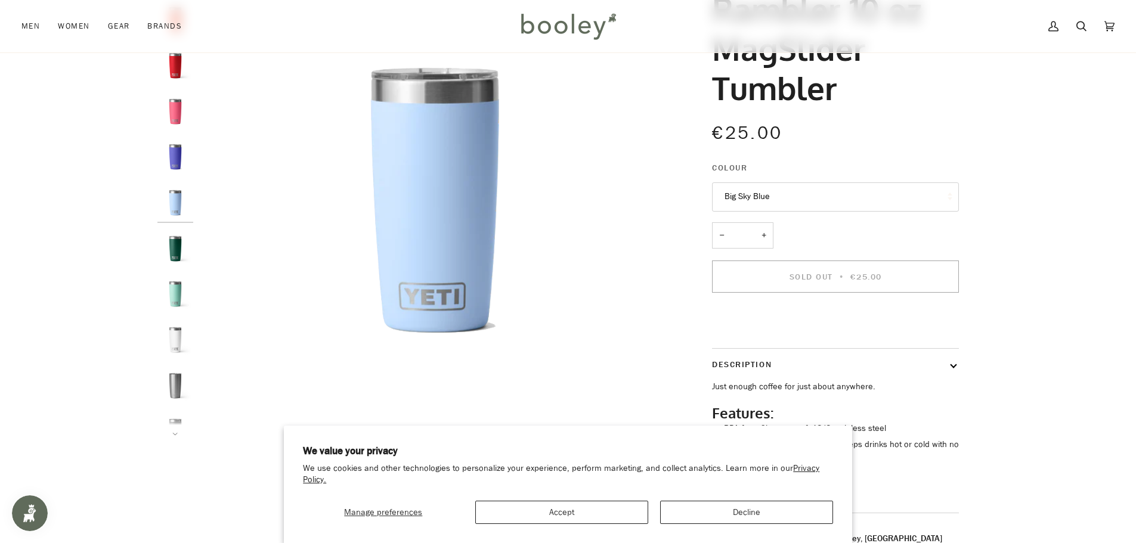
scroll to position [57, 0]
click at [801, 195] on button "Big Sky Blue" at bounding box center [835, 196] width 247 height 29
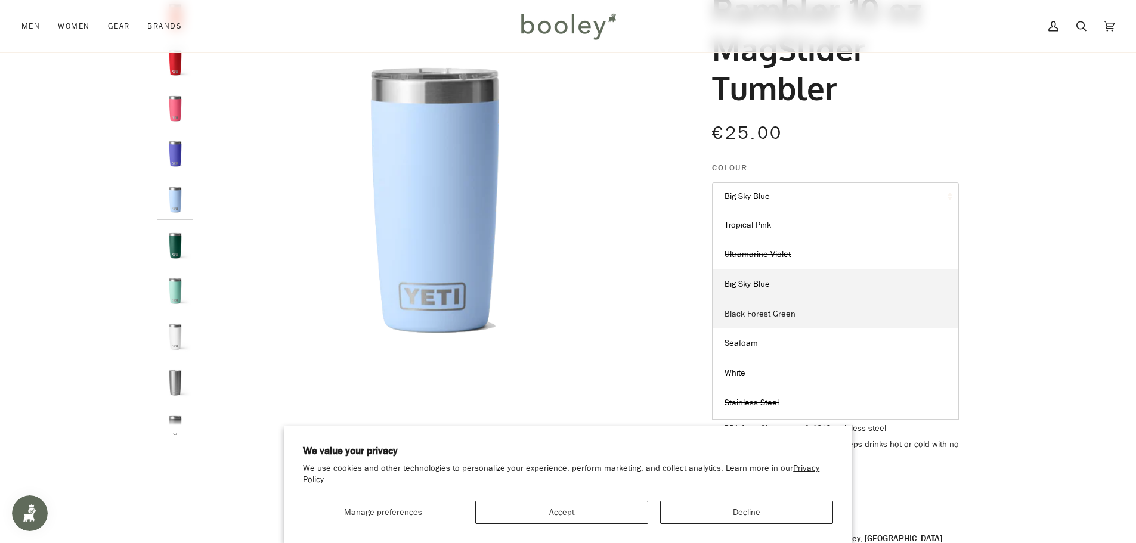
click at [790, 318] on span "Black Forest Green" at bounding box center [760, 313] width 71 height 11
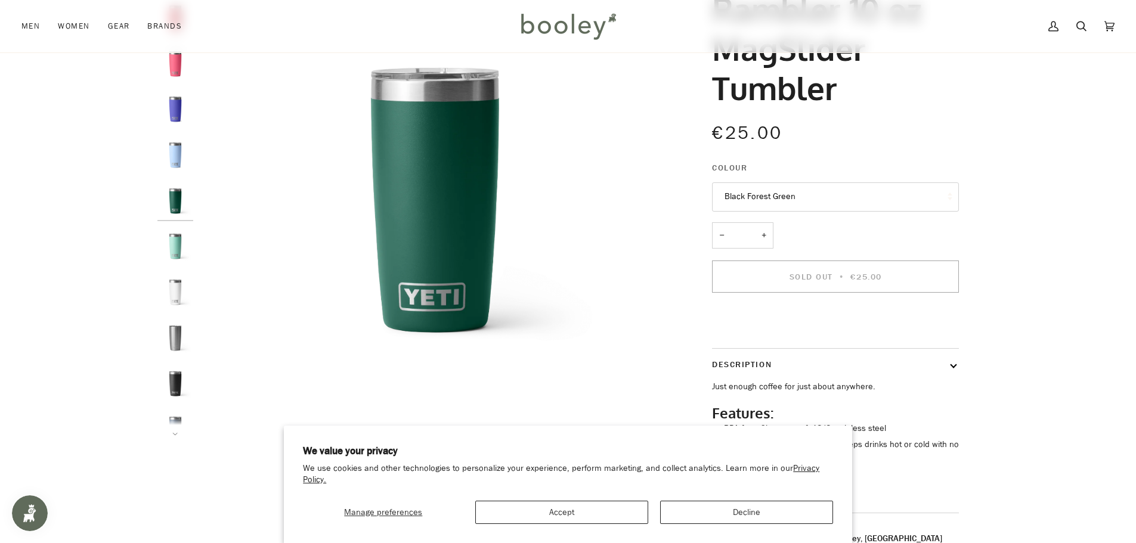
scroll to position [103, 0]
click at [807, 190] on button "Black Forest Green" at bounding box center [835, 196] width 247 height 29
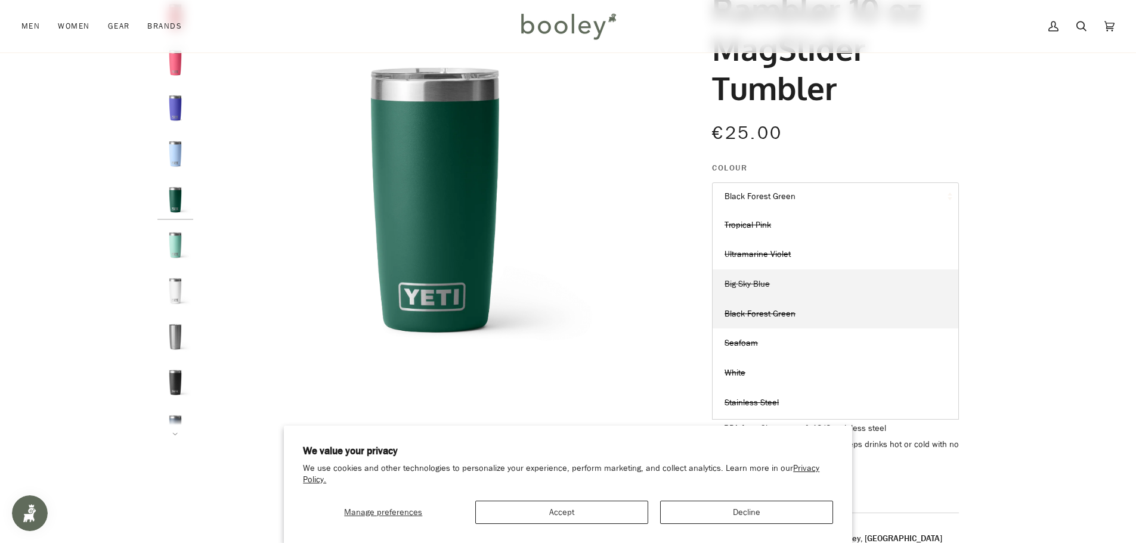
scroll to position [179, 0]
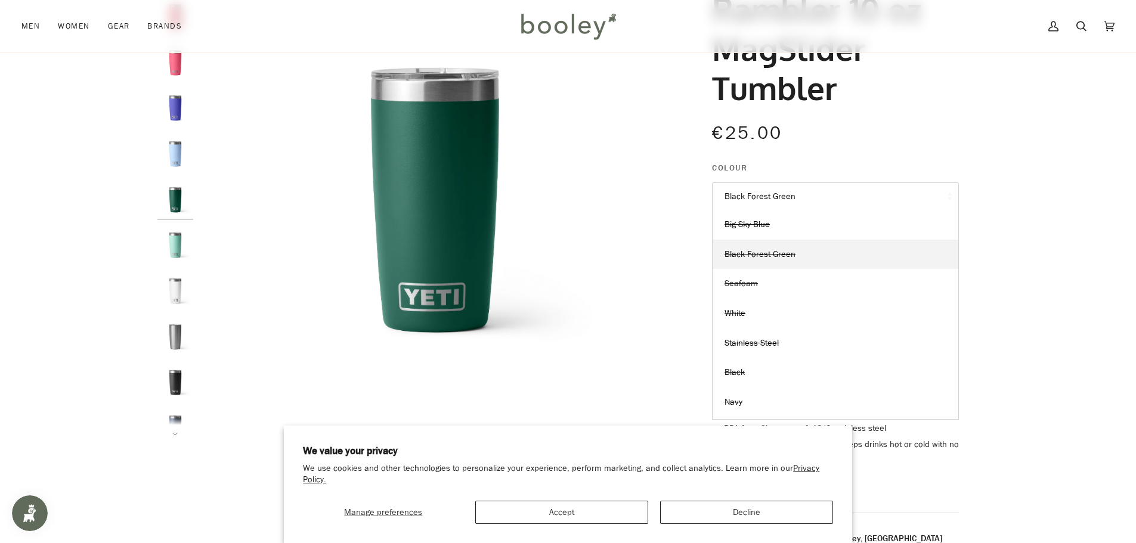
click at [818, 278] on link "Seafoam" at bounding box center [836, 284] width 246 height 30
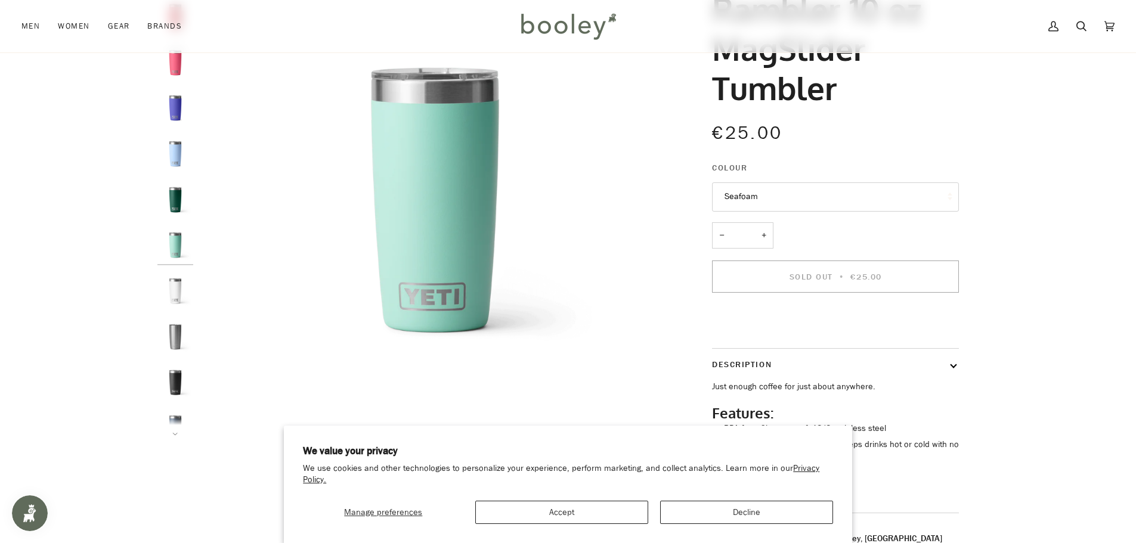
scroll to position [148, 0]
click at [844, 185] on button "Seafoam" at bounding box center [835, 196] width 247 height 29
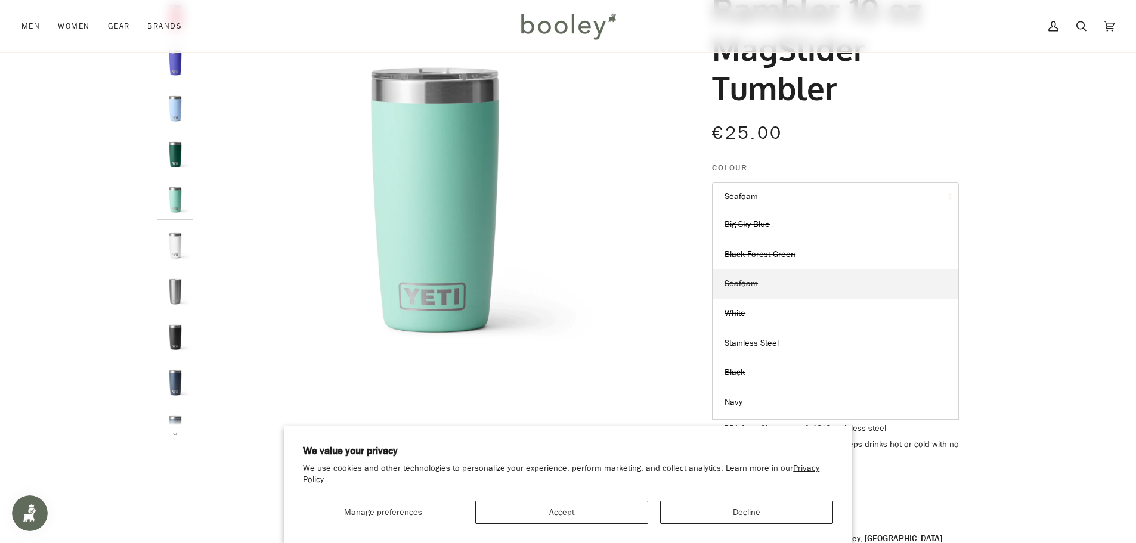
scroll to position [236, 0]
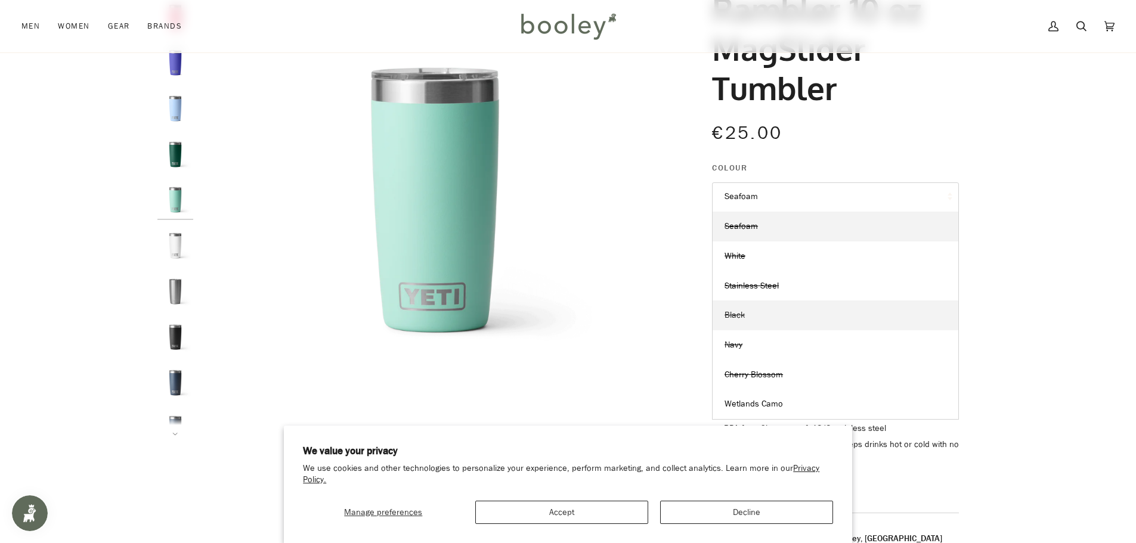
click at [816, 314] on link "Black" at bounding box center [836, 316] width 246 height 30
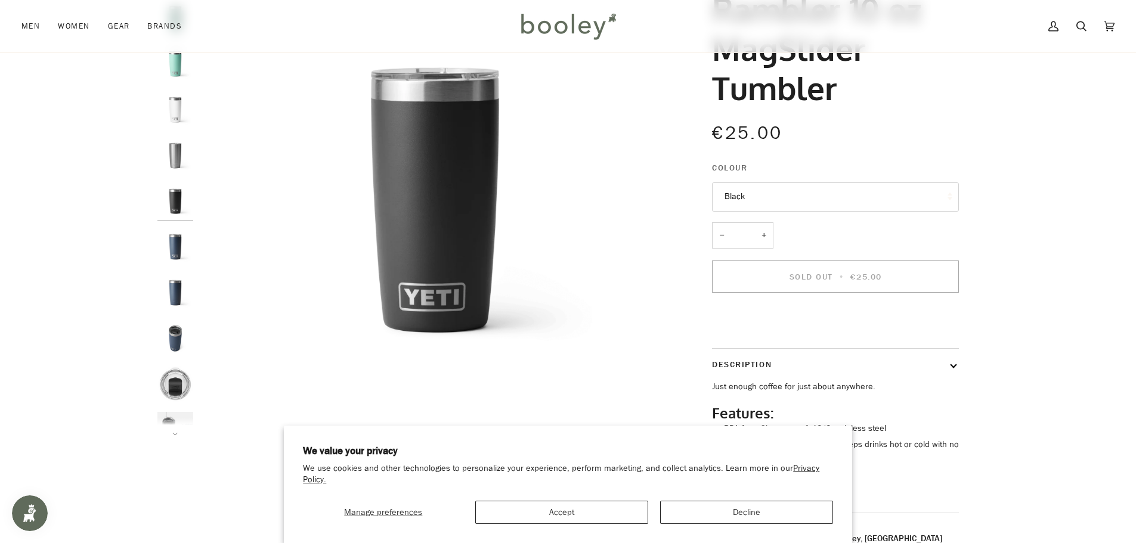
scroll to position [285, 0]
click at [827, 197] on button "Black" at bounding box center [835, 196] width 247 height 29
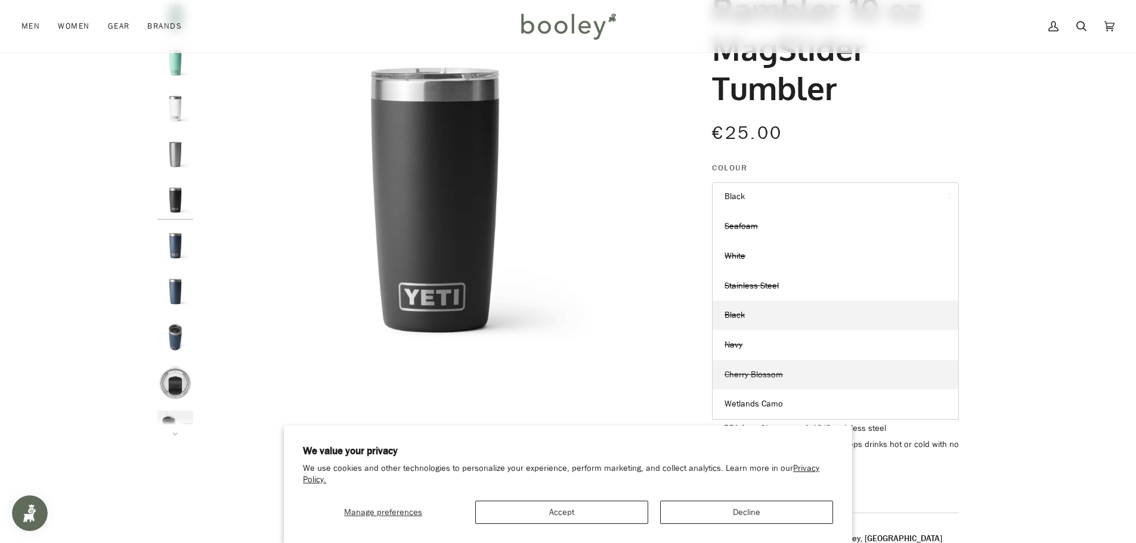
click at [775, 372] on span "Cherry Blossom" at bounding box center [754, 374] width 58 height 11
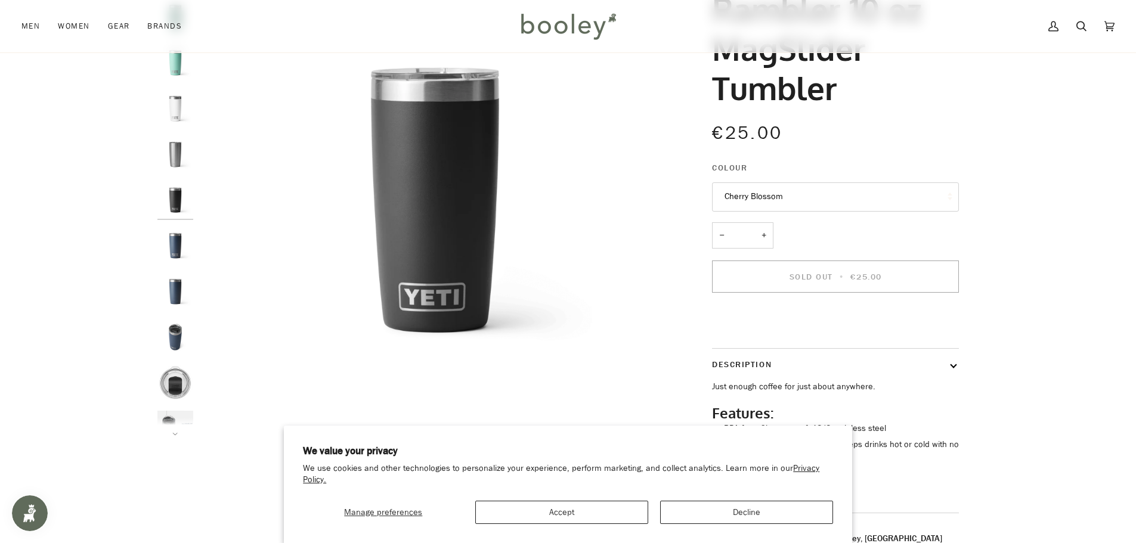
click at [790, 190] on button "Cherry Blossom" at bounding box center [835, 196] width 247 height 29
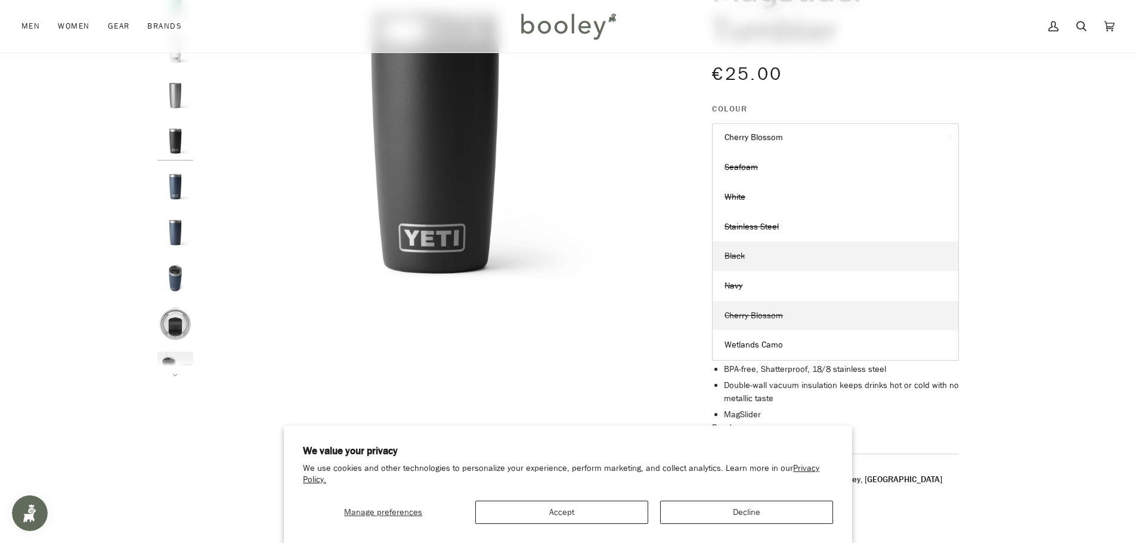
scroll to position [179, 0]
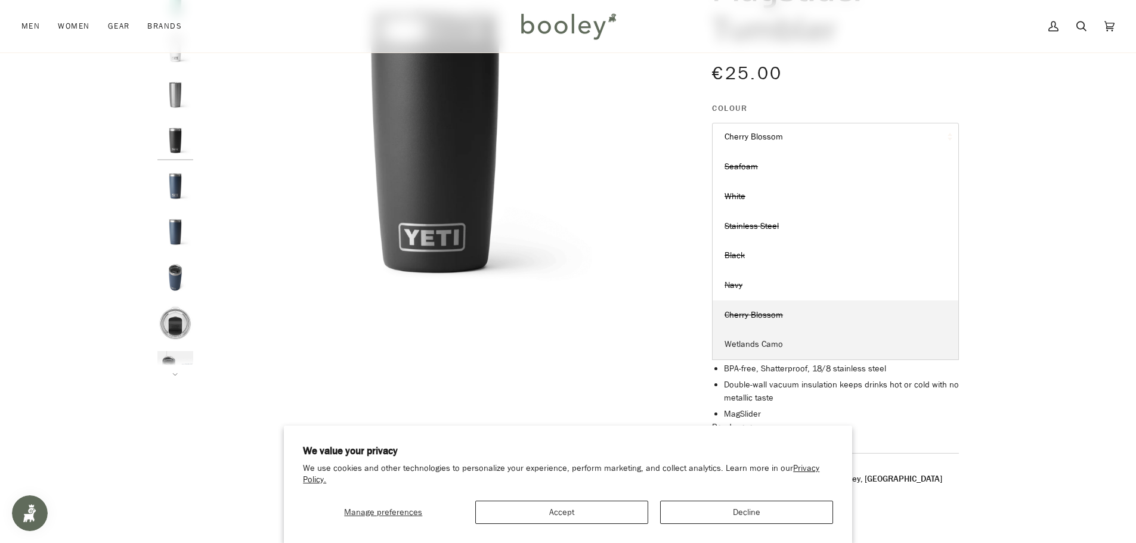
click at [765, 345] on span "Wetlands Camo" at bounding box center [754, 344] width 58 height 11
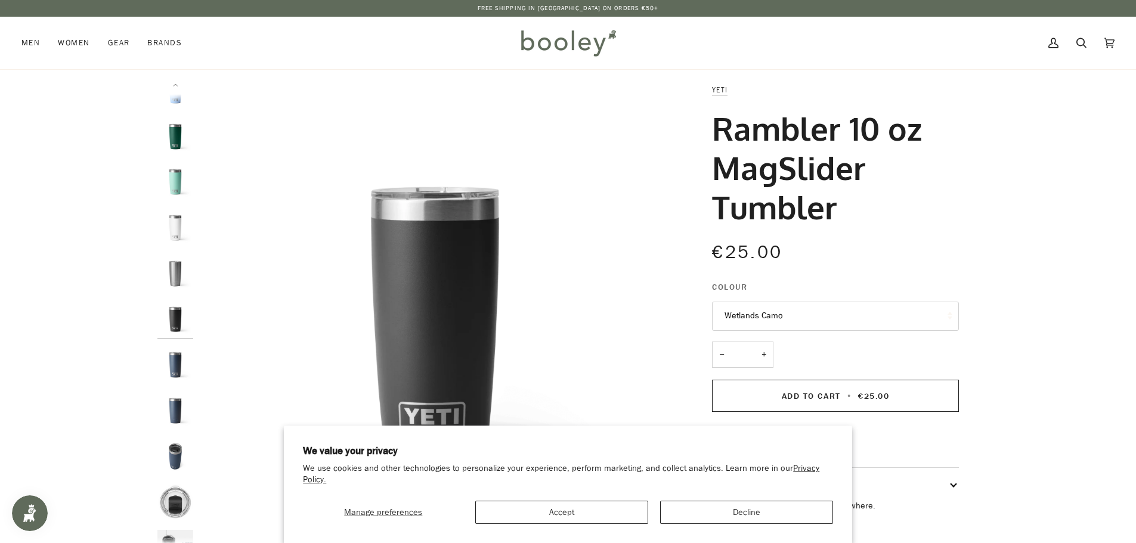
click at [784, 310] on button "Wetlands Camo" at bounding box center [835, 316] width 247 height 29
click at [779, 370] on link "Beekeeper" at bounding box center [836, 375] width 246 height 30
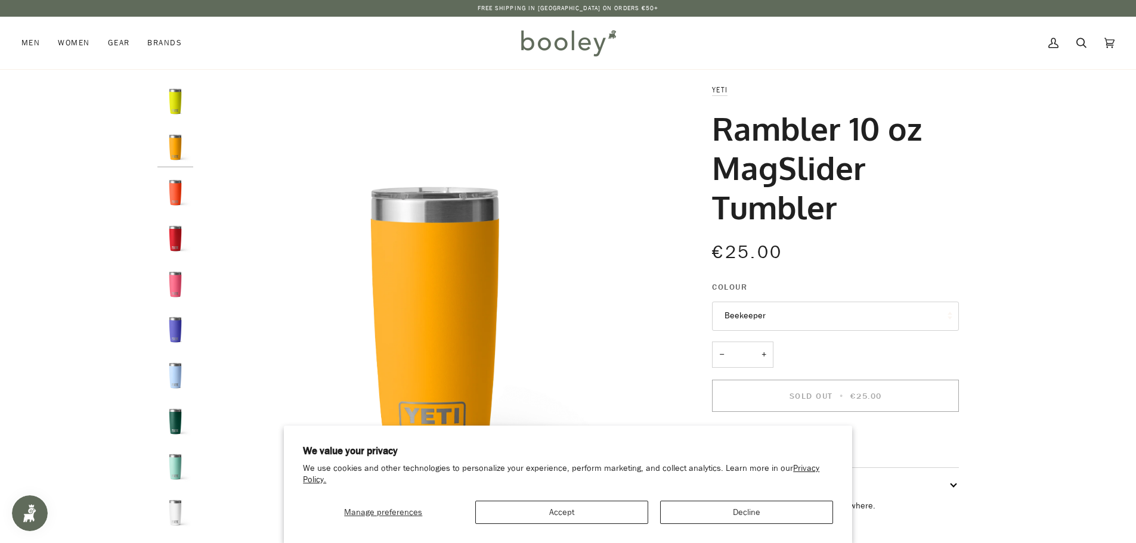
click at [162, 191] on img "Yeti Rambler 10 oz MagSlider Tumbler Papaya - Booley Galway" at bounding box center [175, 193] width 36 height 36
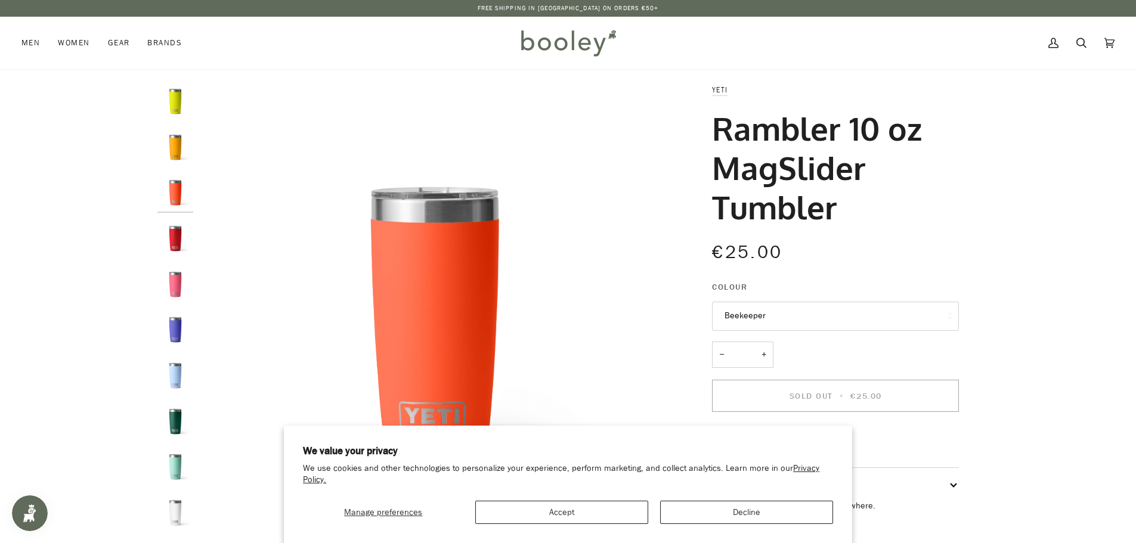
click at [166, 226] on img "Yeti Rambler 10 oz MagSlider Tumbler Rescue Red - Booley Galway" at bounding box center [175, 239] width 36 height 36
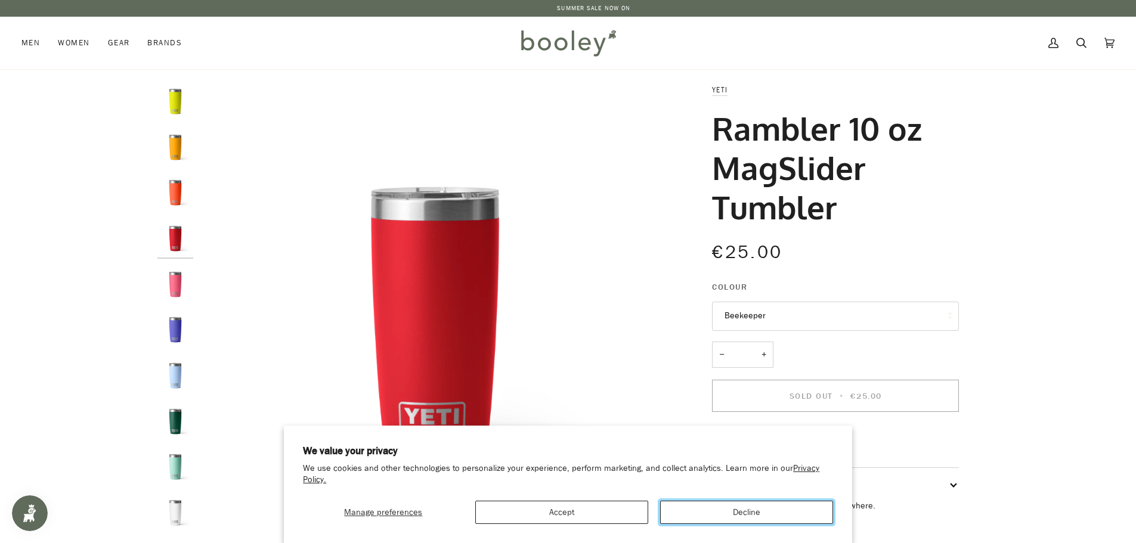
click at [734, 509] on button "Decline" at bounding box center [746, 512] width 173 height 23
